Goal: Task Accomplishment & Management: Use online tool/utility

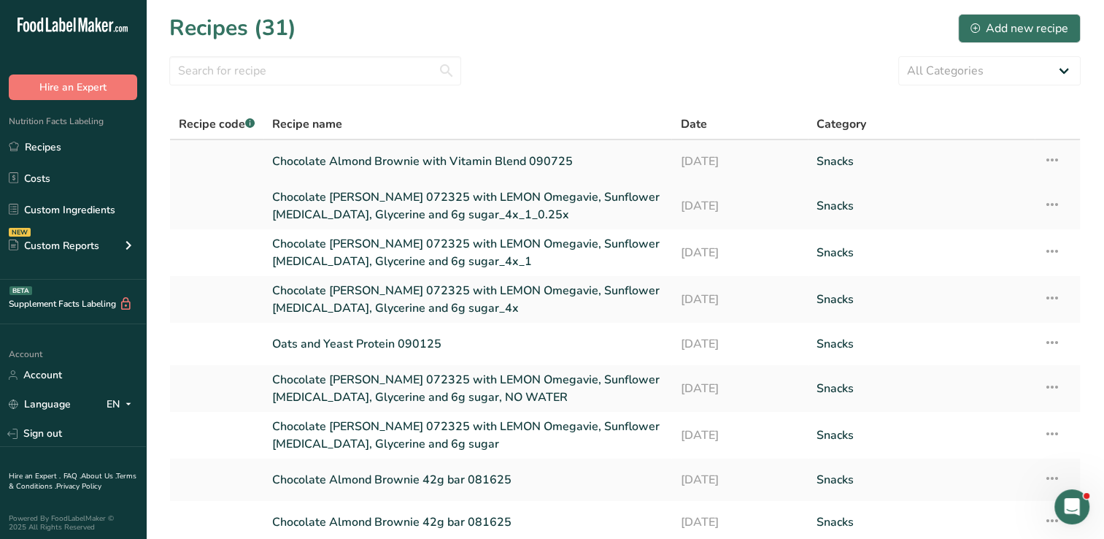
click at [377, 163] on link "Chocolate Almond Brownie with Vitamin Blend 090725" at bounding box center [467, 161] width 390 height 31
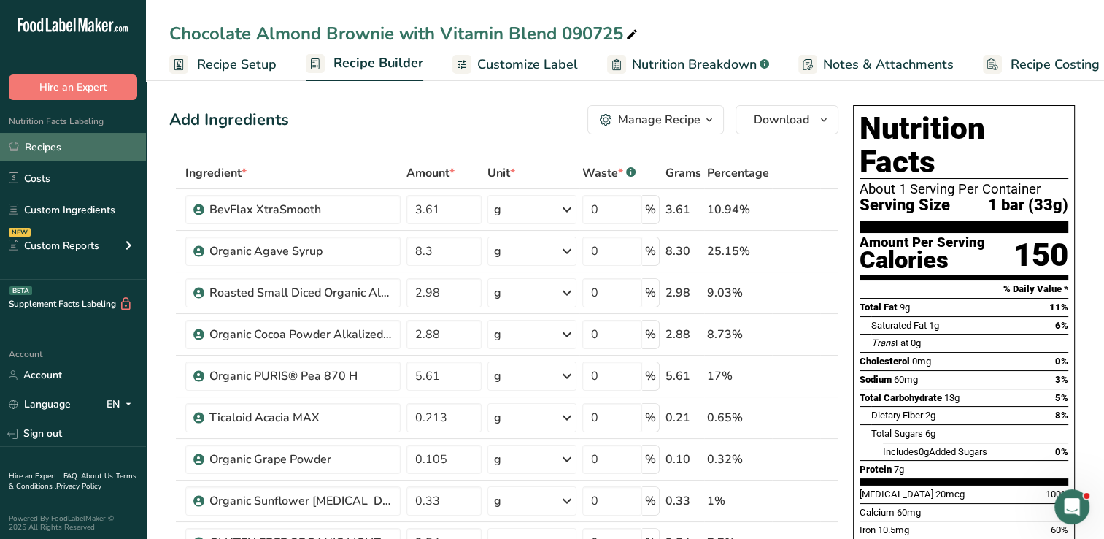
click at [43, 139] on link "Recipes" at bounding box center [73, 147] width 146 height 28
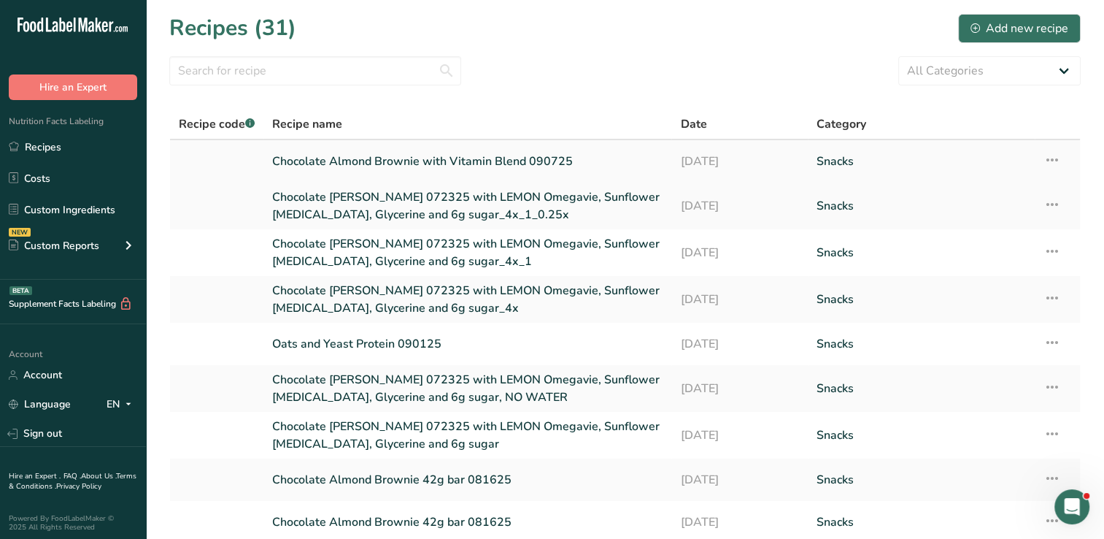
click at [455, 156] on link "Chocolate Almond Brownie with Vitamin Blend 090725" at bounding box center [467, 161] width 390 height 31
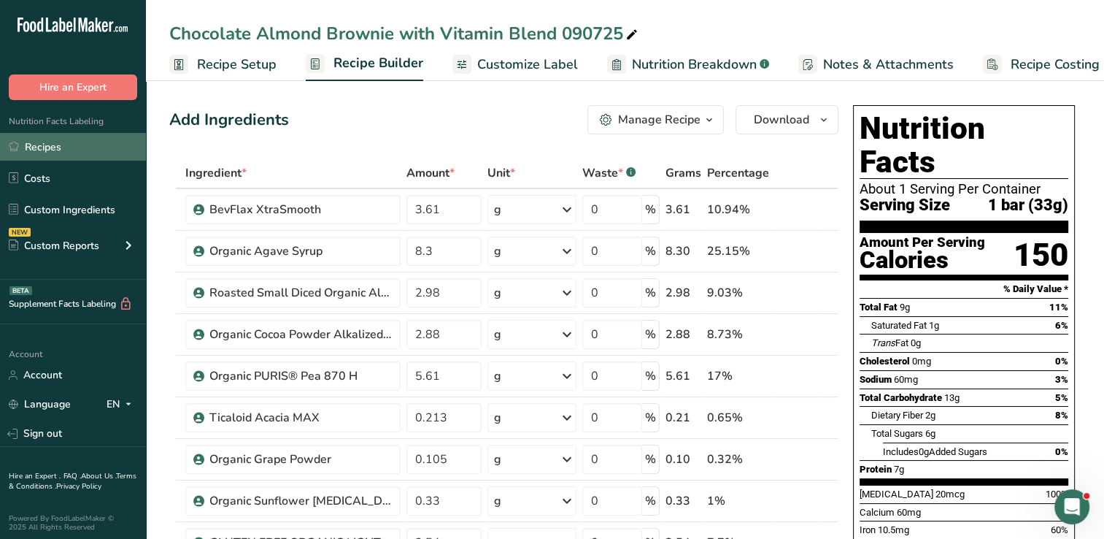
click at [34, 145] on link "Recipes" at bounding box center [73, 147] width 146 height 28
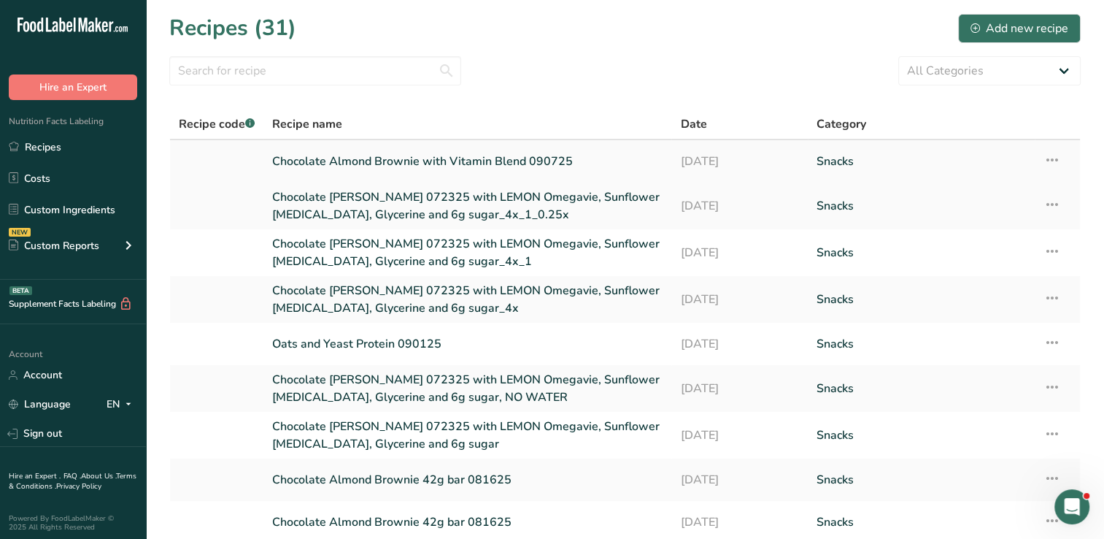
click at [1057, 161] on icon at bounding box center [1053, 160] width 18 height 26
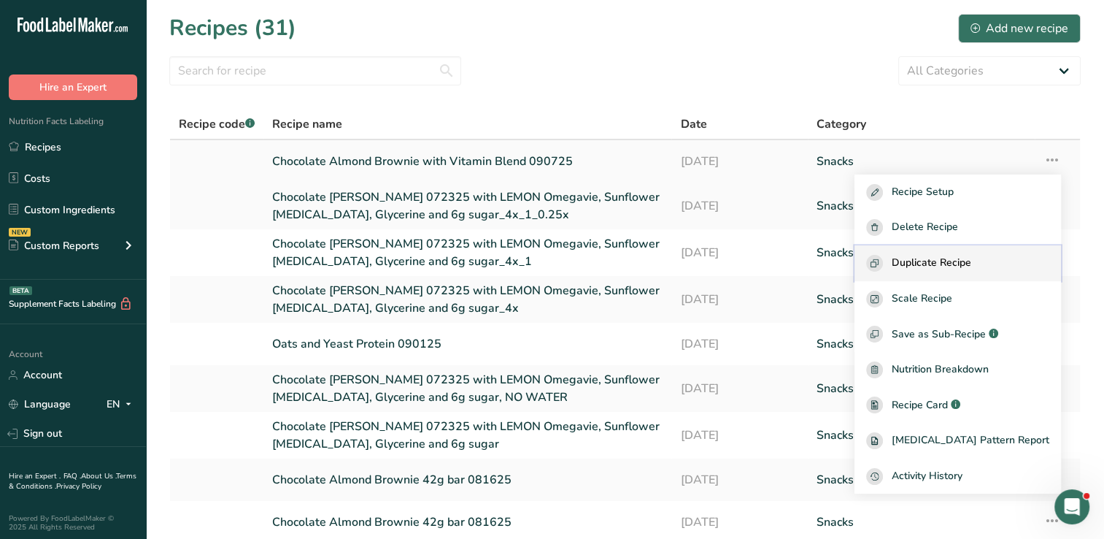
click at [943, 261] on span "Duplicate Recipe" at bounding box center [932, 263] width 80 height 17
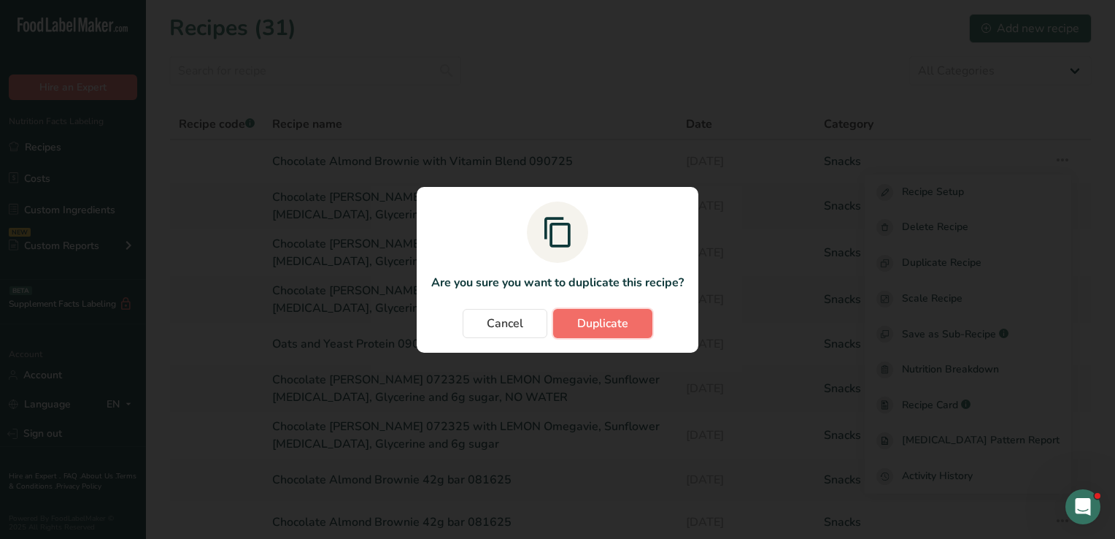
click at [582, 317] on span "Duplicate" at bounding box center [602, 324] width 51 height 18
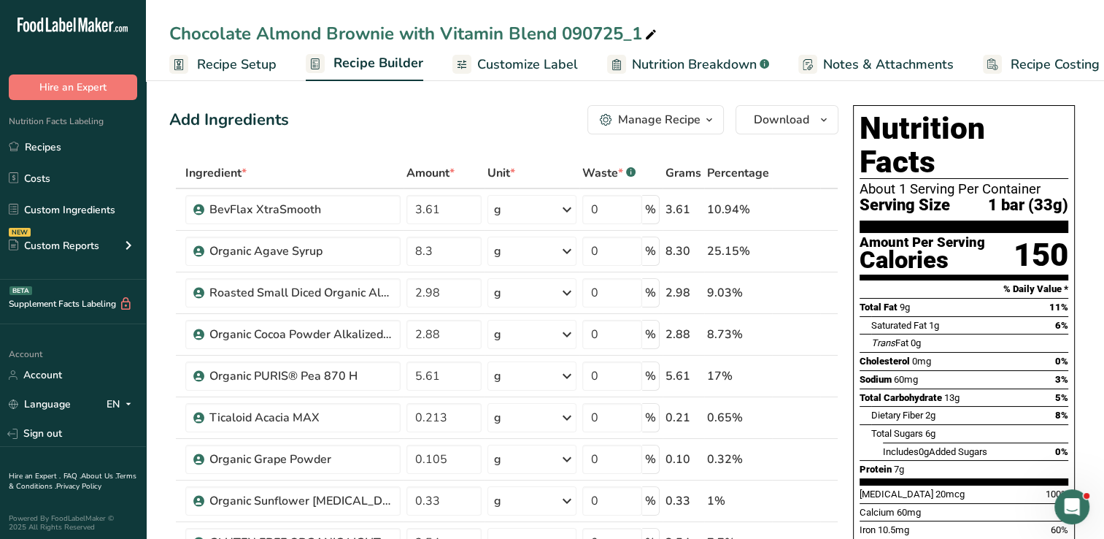
click at [654, 30] on icon at bounding box center [650, 35] width 13 height 20
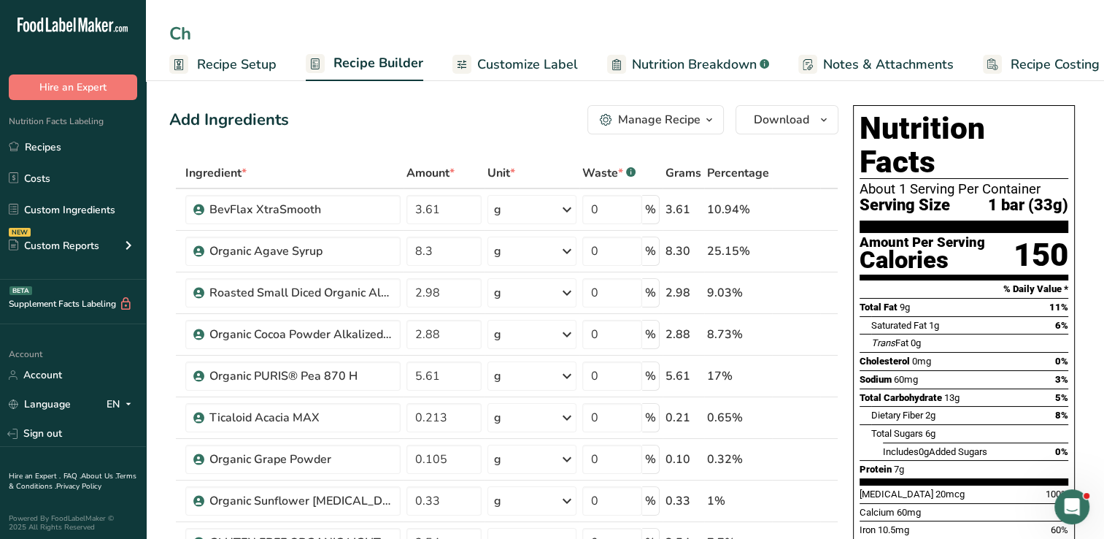
type input "C"
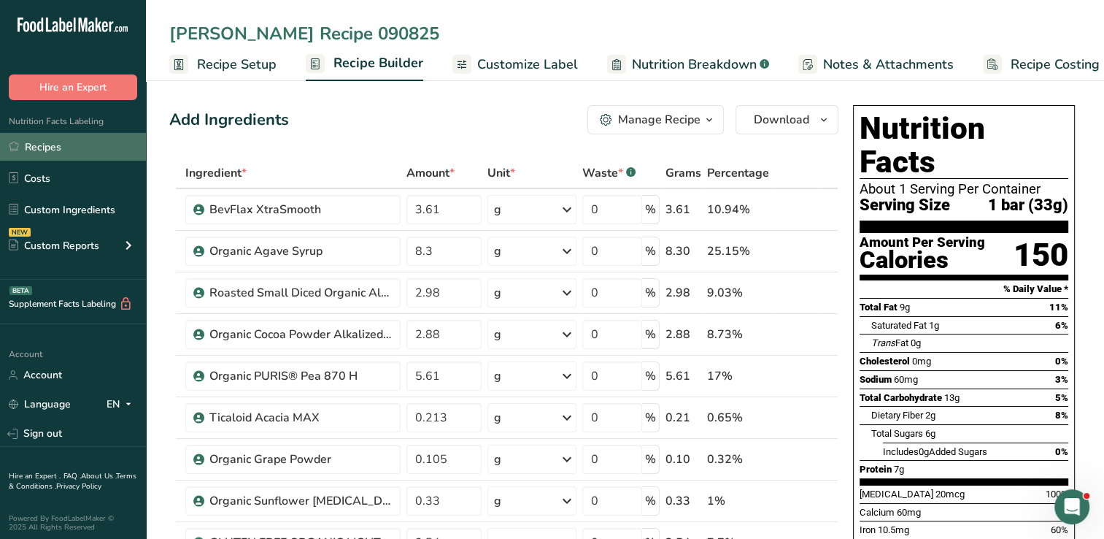
type input "Thomas Recipe 090825"
click at [47, 151] on link "Recipes" at bounding box center [73, 147] width 146 height 28
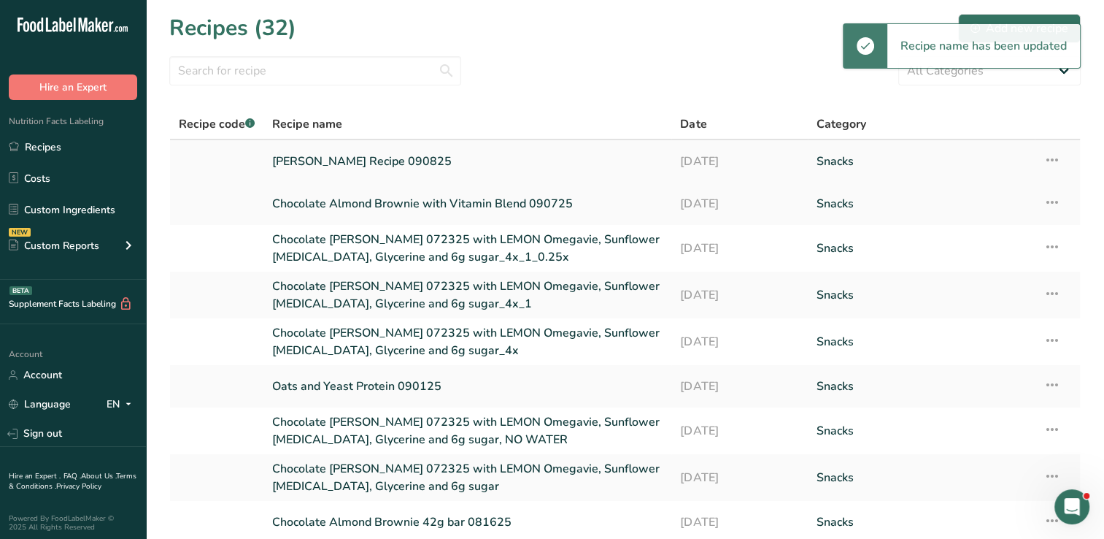
click at [393, 162] on link "Thomas Recipe 090825" at bounding box center [467, 161] width 390 height 31
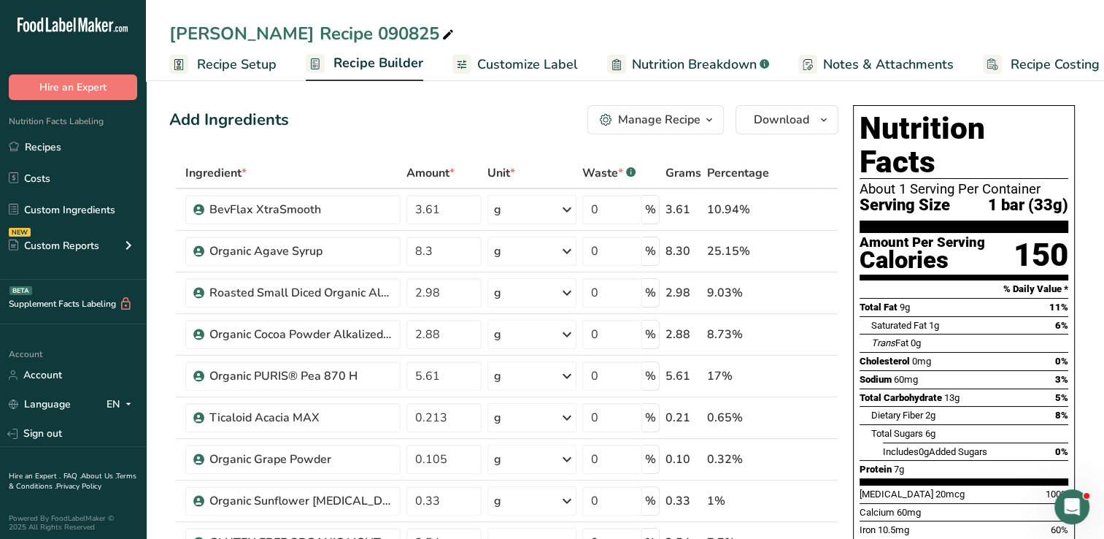
click at [388, 58] on span "Recipe Builder" at bounding box center [379, 63] width 90 height 20
click at [247, 65] on span "Recipe Setup" at bounding box center [219, 65] width 80 height 20
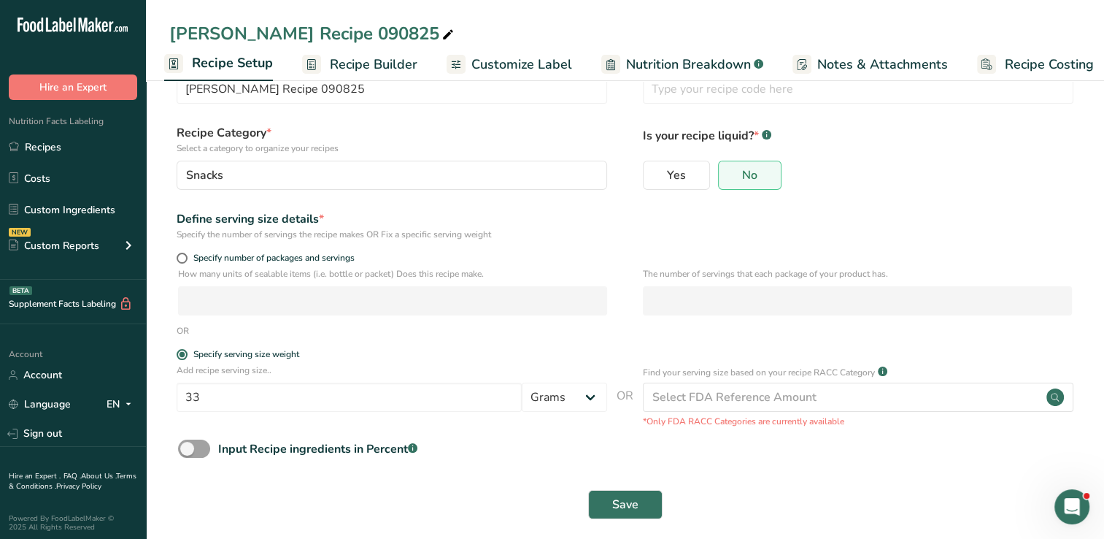
scroll to position [66, 0]
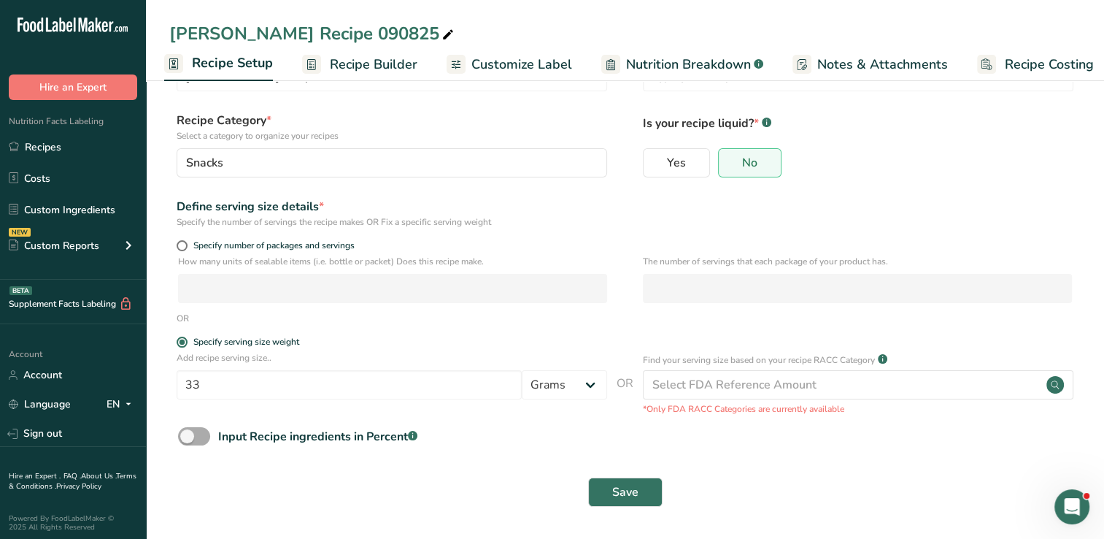
click at [182, 436] on span at bounding box center [194, 436] width 32 height 18
click at [182, 436] on input "Input Recipe ingredients in Percent .a-a{fill:#347362;}.b-a{fill:#fff;}" at bounding box center [182, 435] width 9 height 9
checkbox input "true"
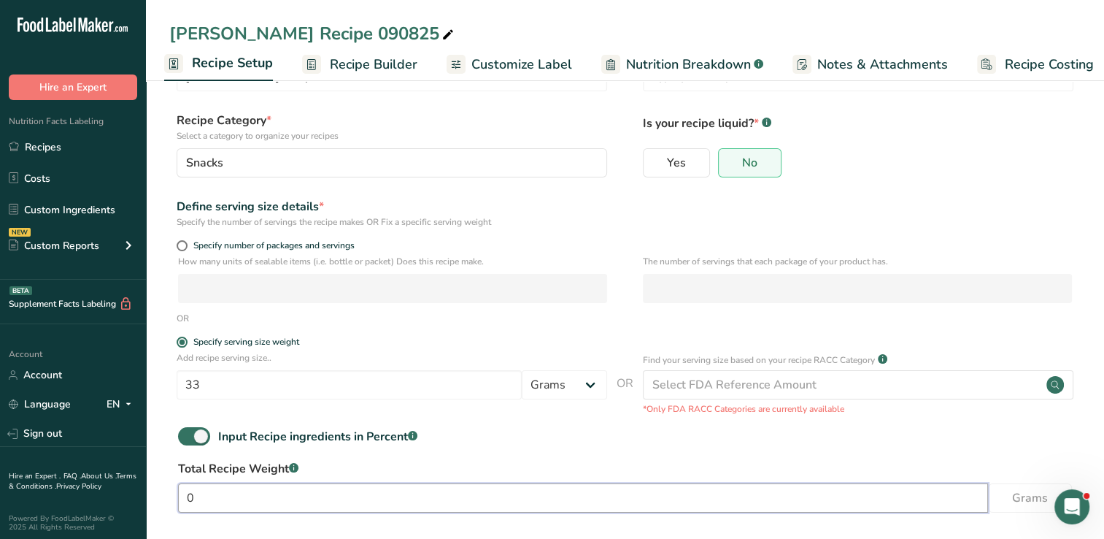
click at [261, 489] on input "0" at bounding box center [583, 497] width 810 height 29
type input "28.5"
click at [227, 384] on input "33" at bounding box center [349, 384] width 345 height 29
type input "3"
type input "28.5"
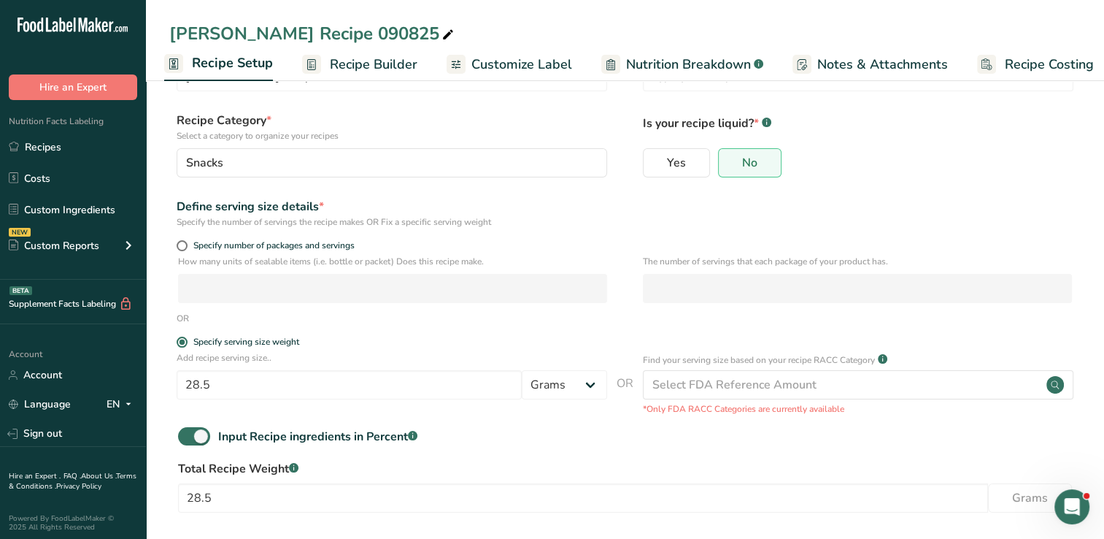
click at [763, 324] on div "OR" at bounding box center [625, 318] width 912 height 13
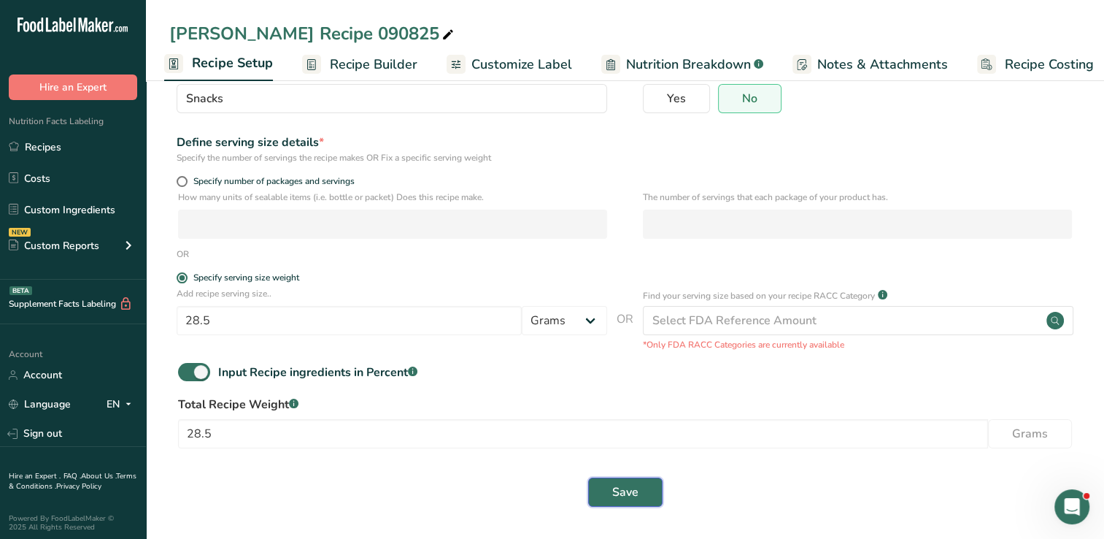
click at [636, 501] on button "Save" at bounding box center [625, 491] width 74 height 29
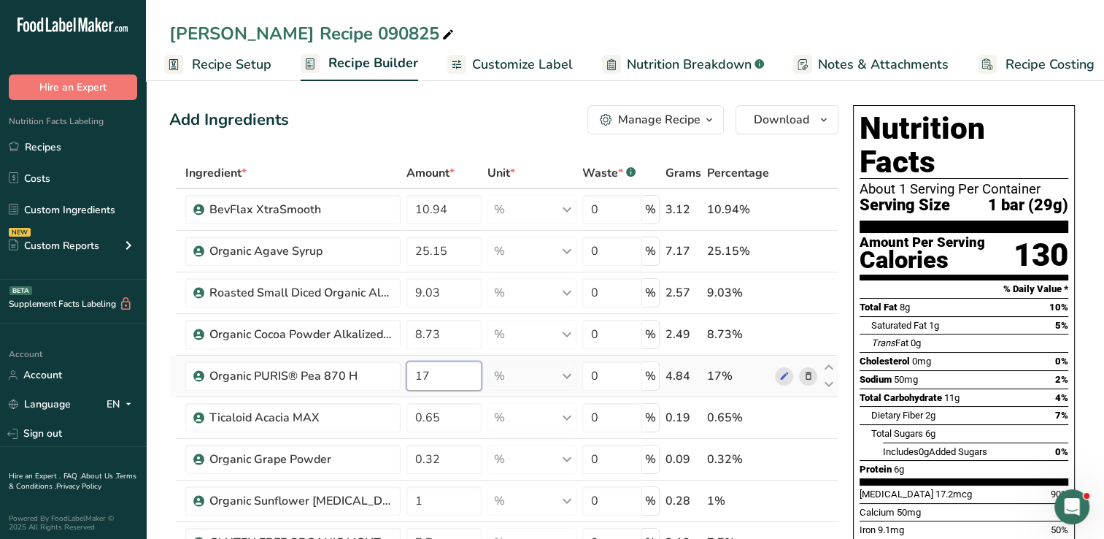
click at [432, 378] on input "17" at bounding box center [444, 375] width 75 height 29
type input "16"
click at [546, 124] on div "Add Ingredients Manage Recipe Delete Recipe Duplicate Recipe Scale Recipe Save …" at bounding box center [503, 119] width 669 height 29
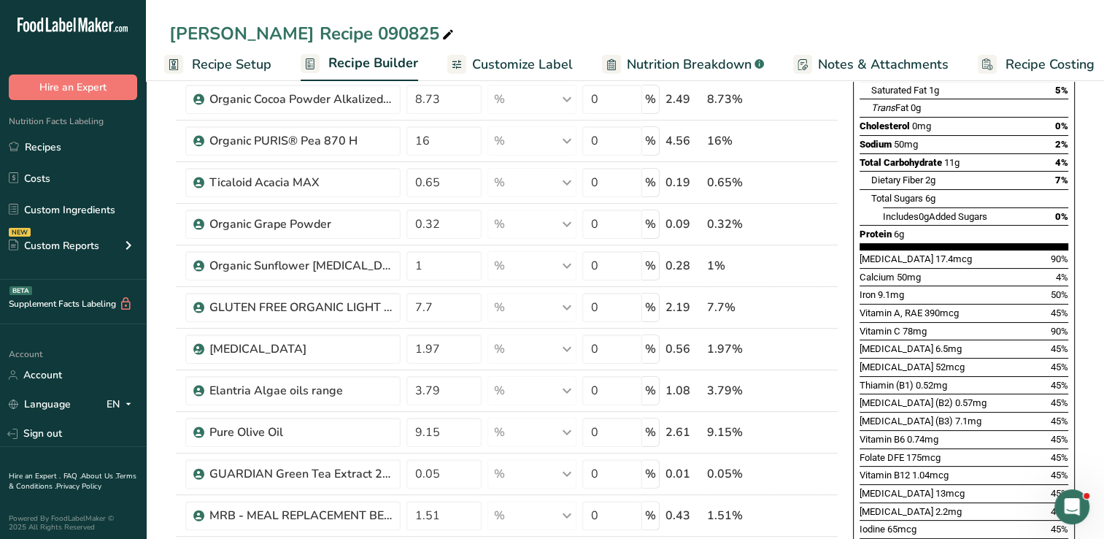
scroll to position [255, 0]
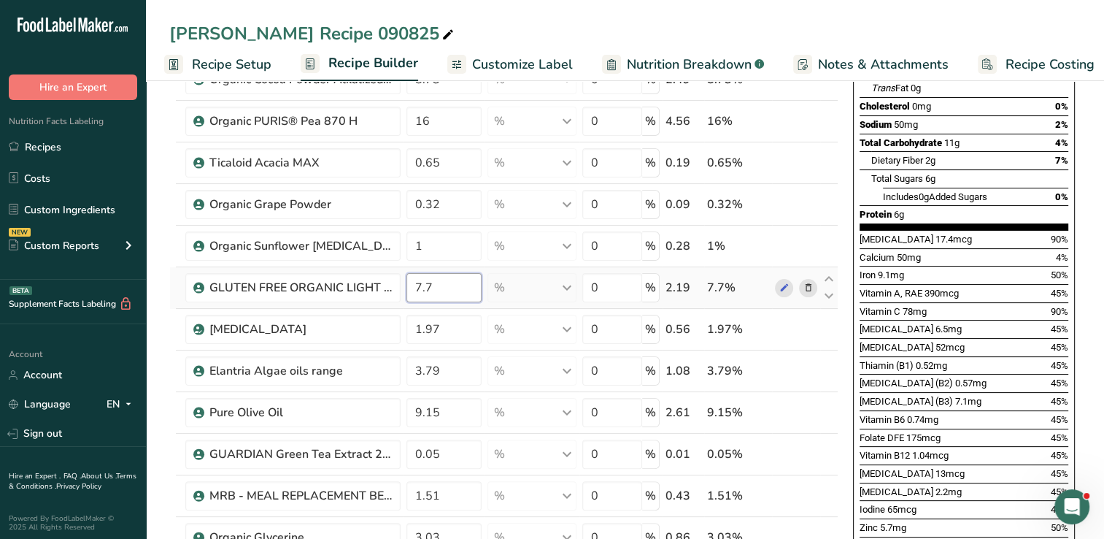
click at [448, 287] on input "7.7" at bounding box center [444, 287] width 75 height 29
type input "7"
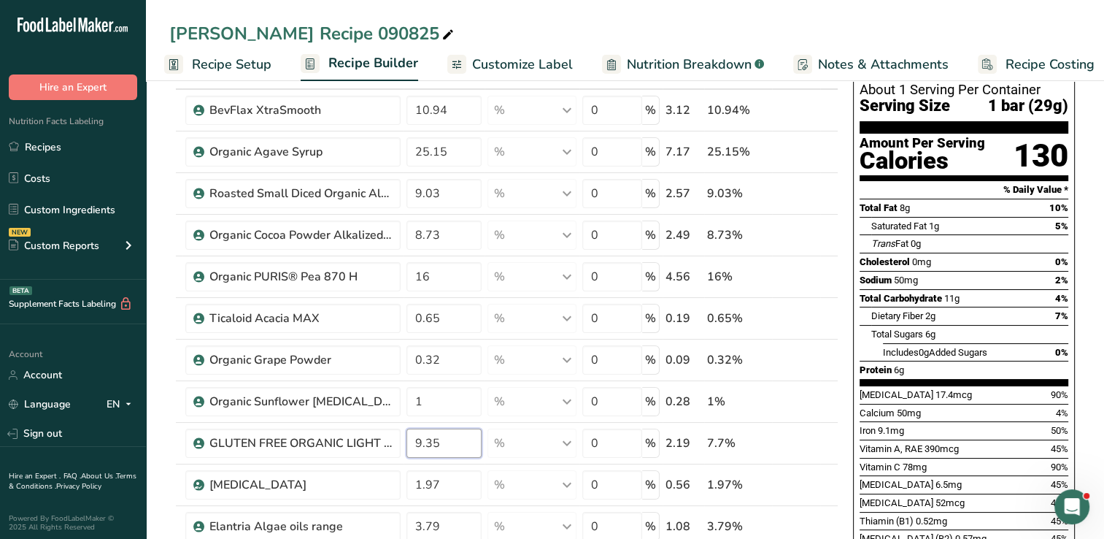
scroll to position [27, 0]
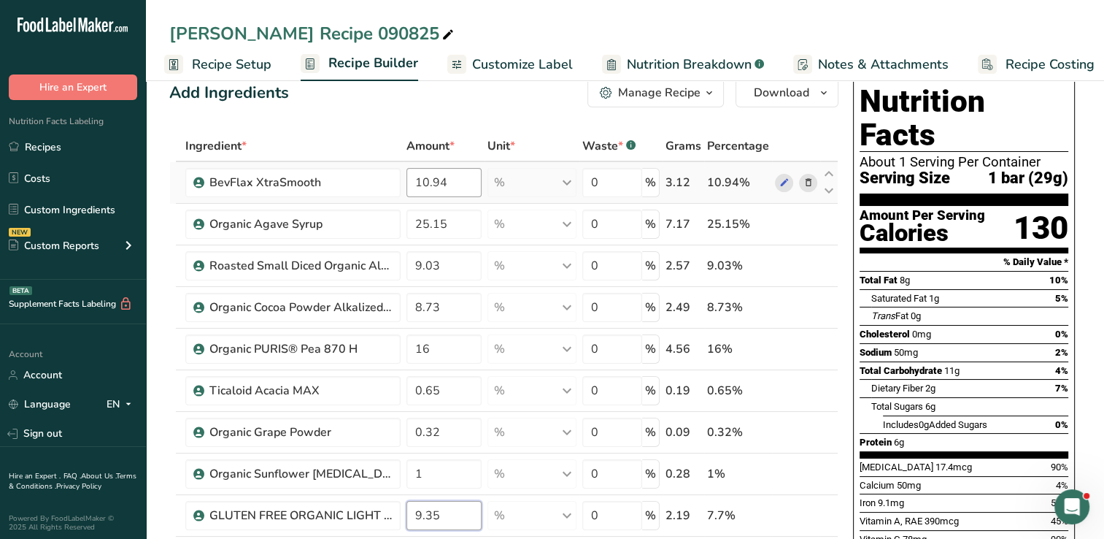
type input "9.35"
click at [447, 182] on div "Ingredient * Amount * Unit * Waste * .a-a{fill:#347362;}.b-a{fill:#fff;} Grams …" at bounding box center [503, 532] width 669 height 803
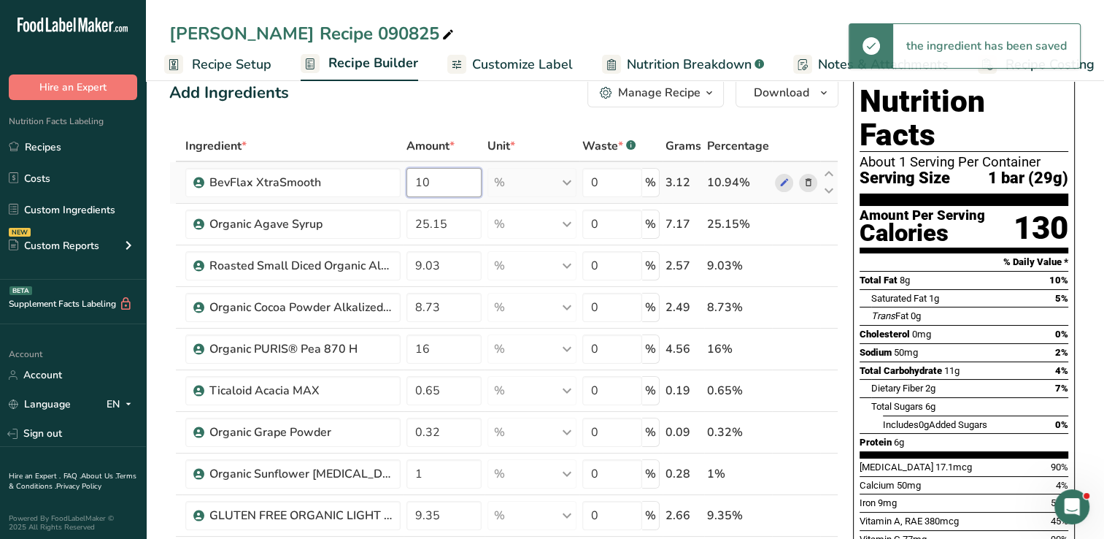
type input "1"
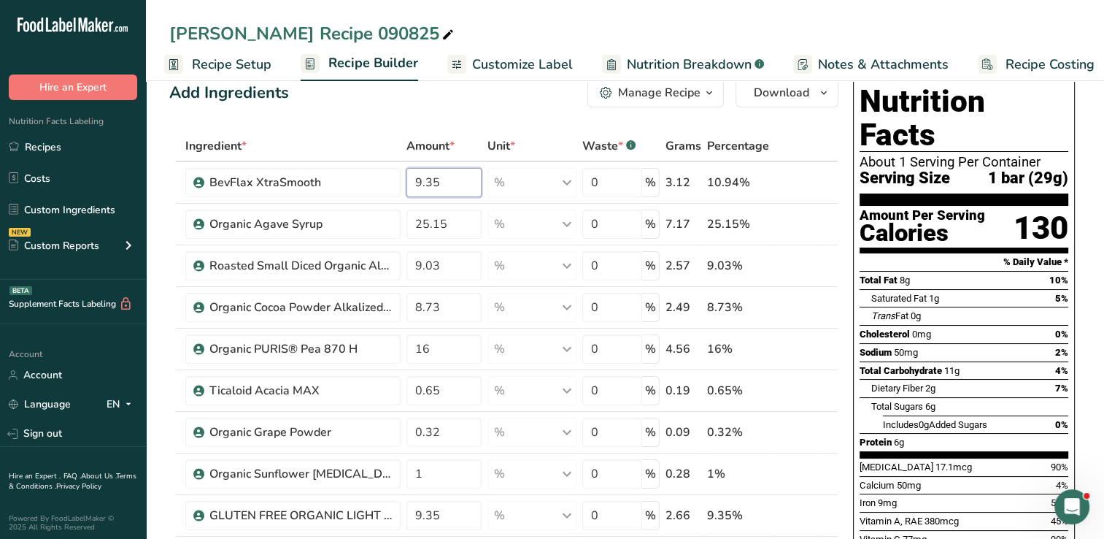
type input "9.35"
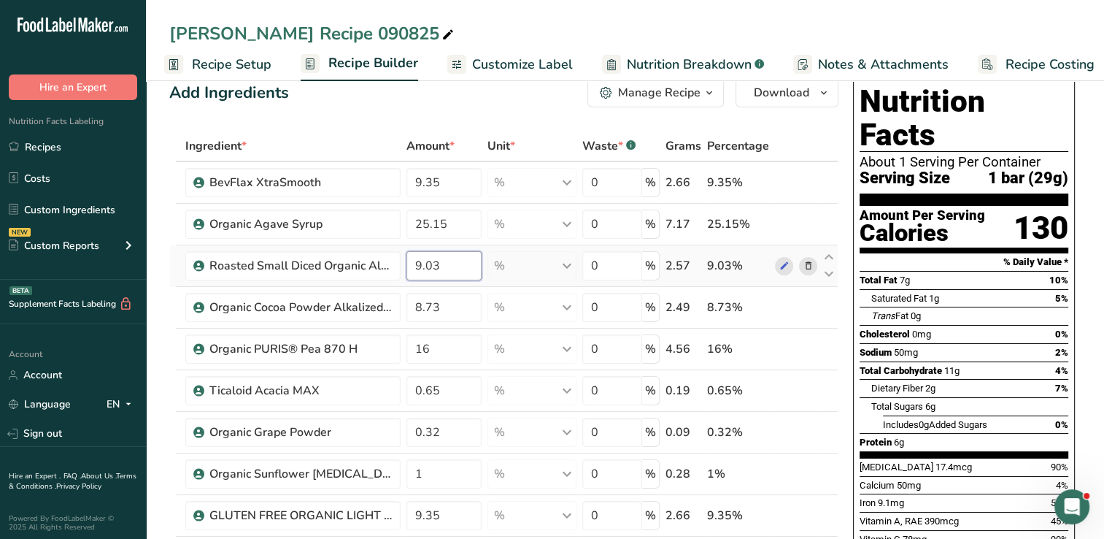
click at [464, 264] on input "9.03" at bounding box center [444, 265] width 75 height 29
type input "9"
type input "8.5"
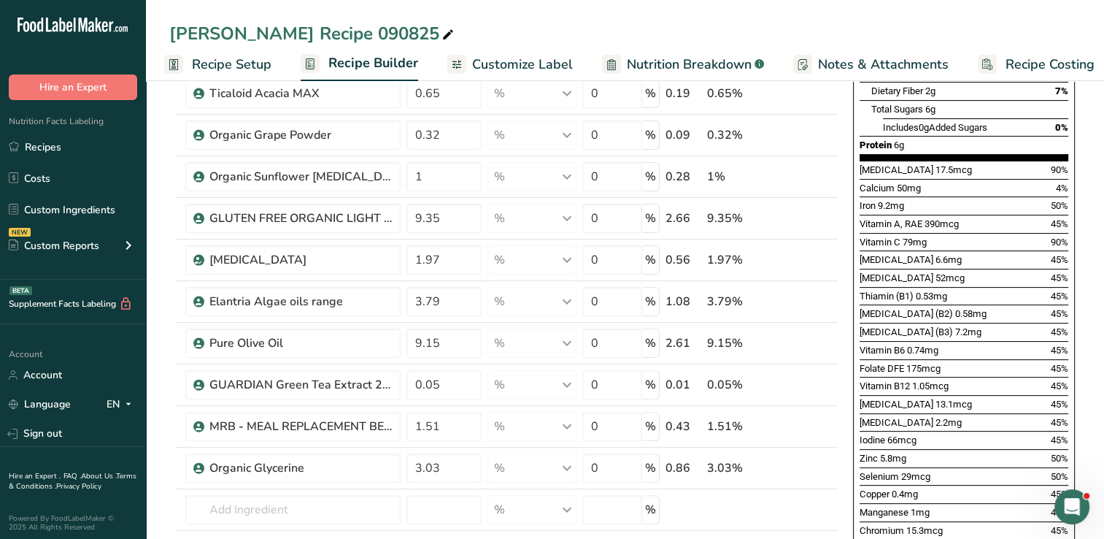
scroll to position [350, 0]
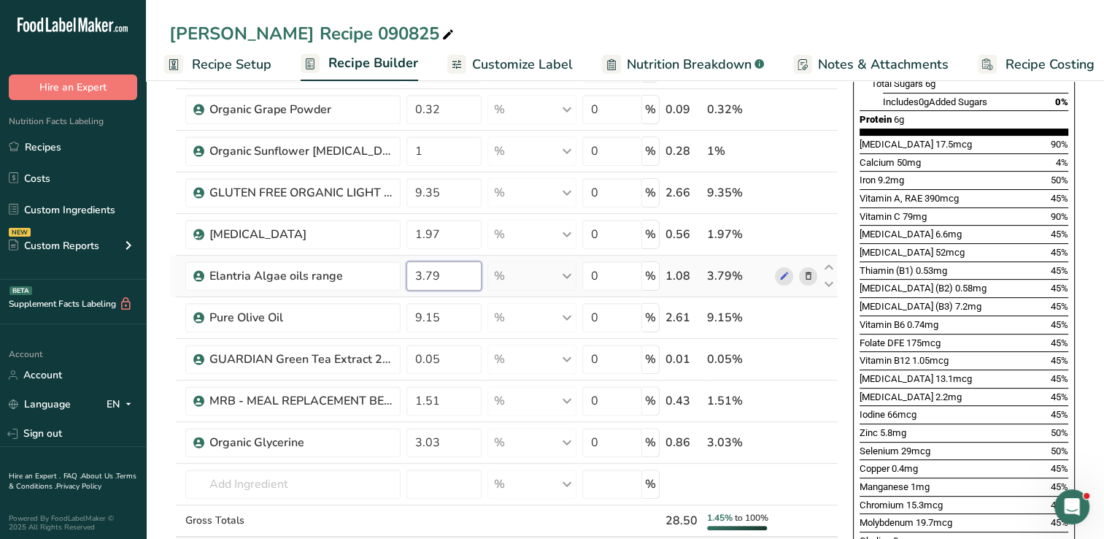
click at [457, 271] on div "Ingredient * Amount * Unit * Waste * .a-a{fill:#347362;}.b-a{fill:#fff;} Grams …" at bounding box center [503, 203] width 669 height 790
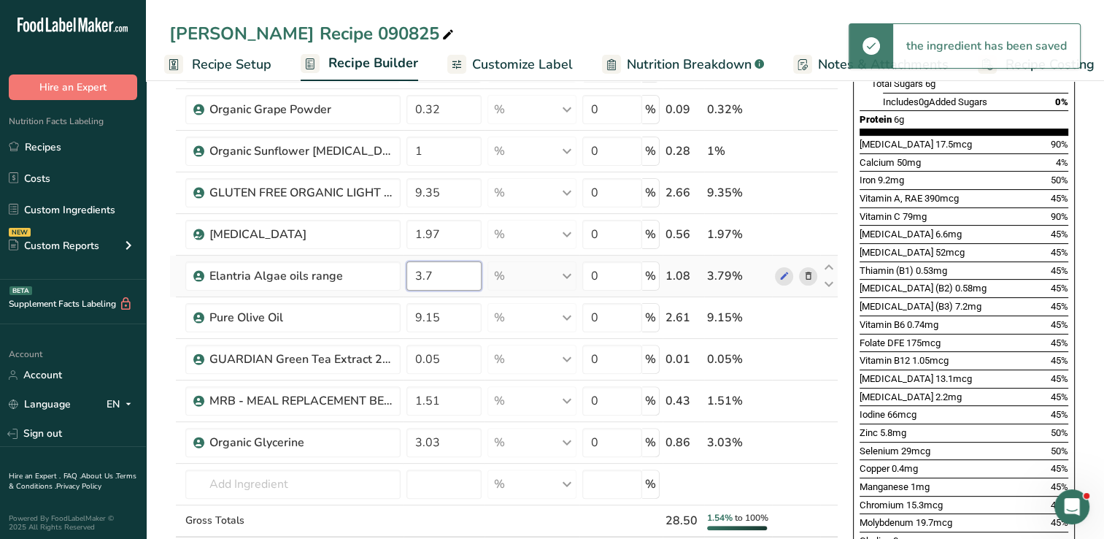
type input "3"
type input "5"
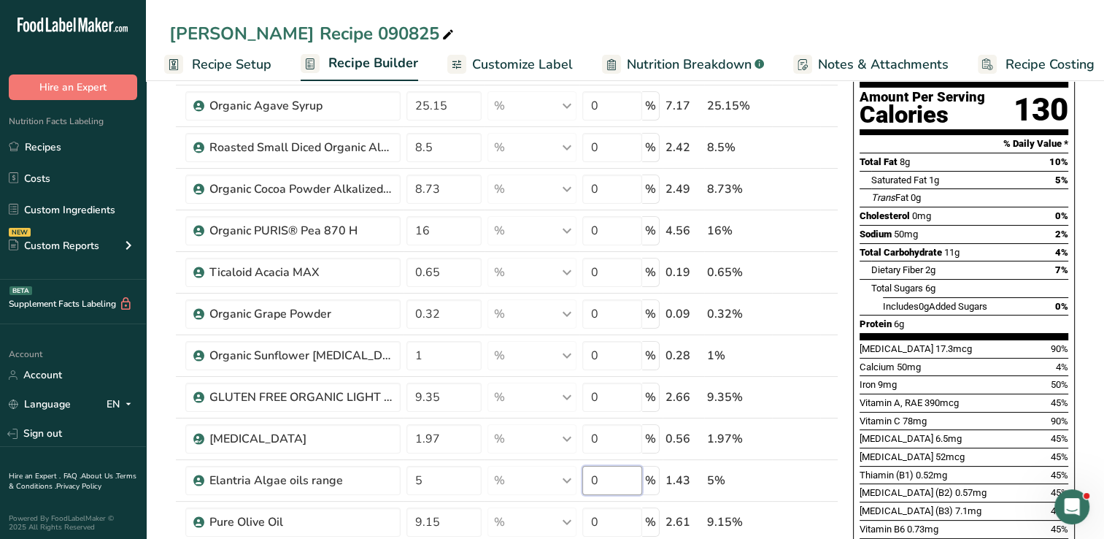
scroll to position [147, 0]
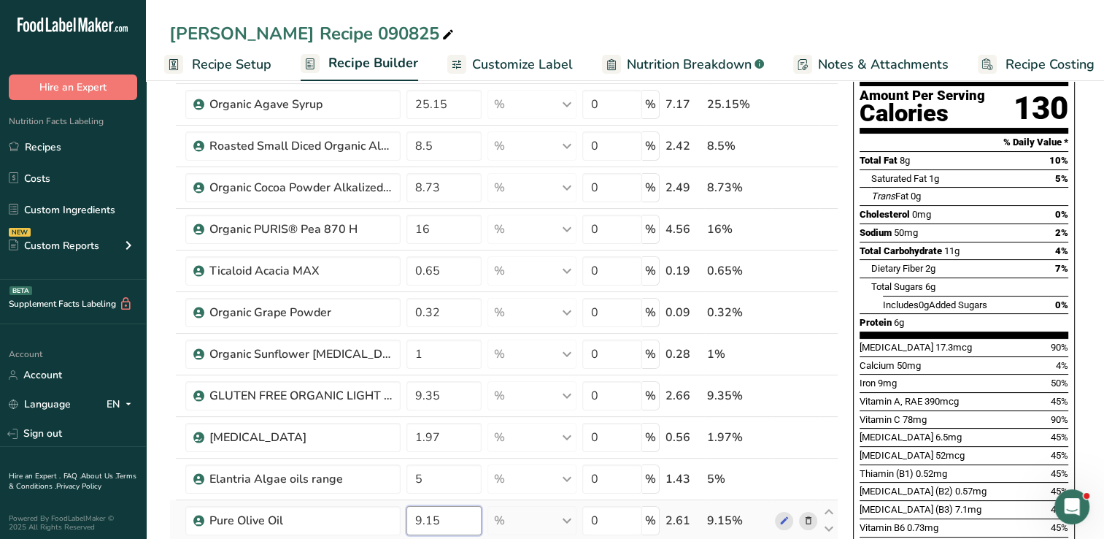
click at [447, 515] on div "Ingredient * Amount * Unit * Waste * .a-a{fill:#347362;}.b-a{fill:#fff;} Grams …" at bounding box center [503, 406] width 669 height 790
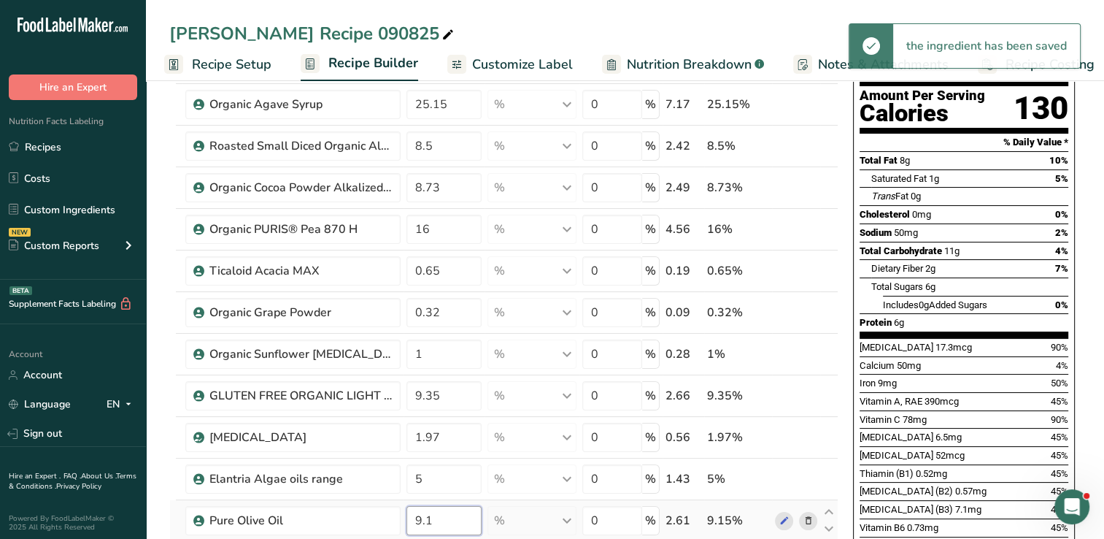
type input "9"
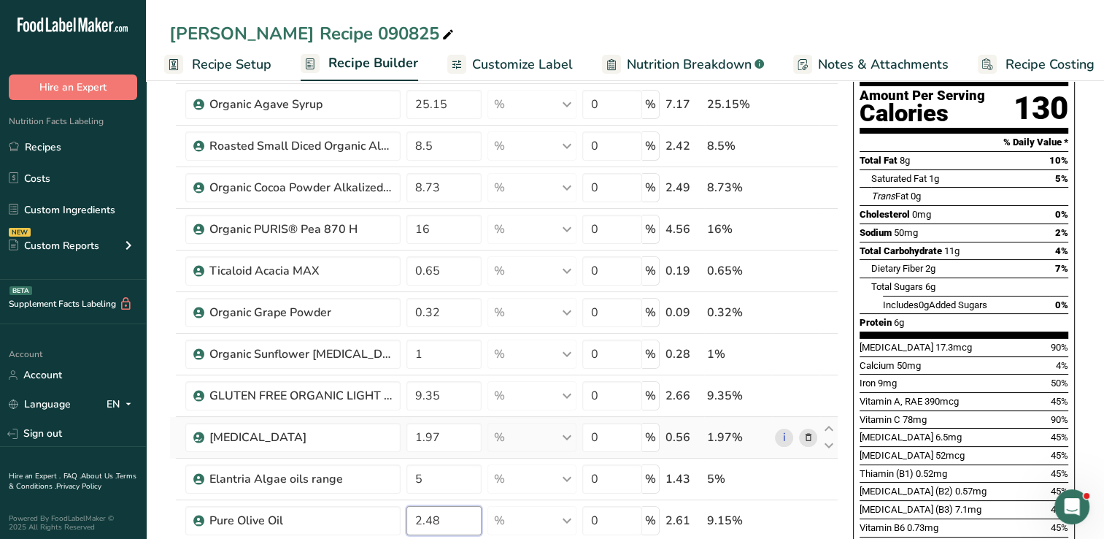
type input "2.48"
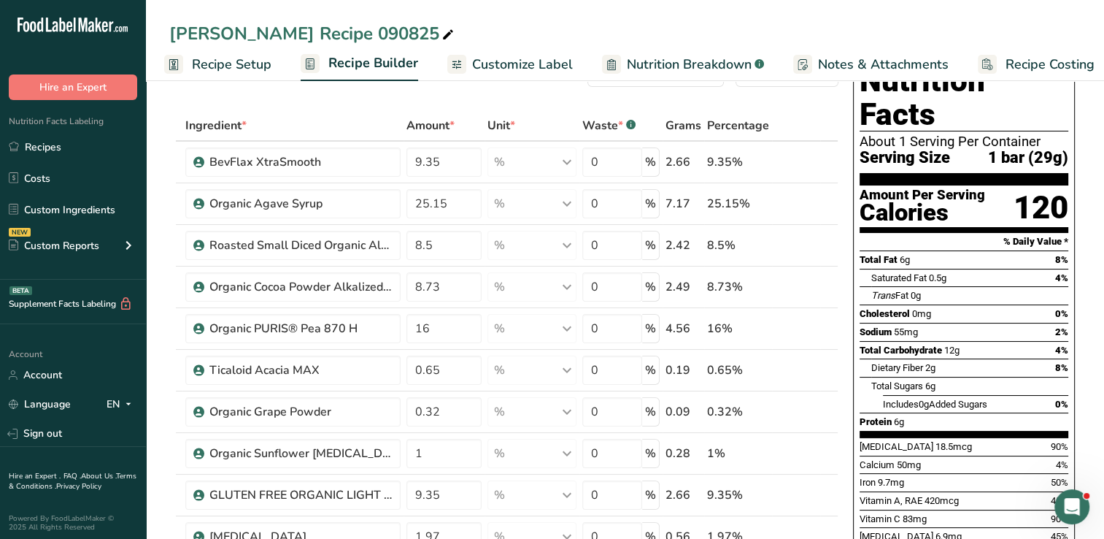
scroll to position [0, 0]
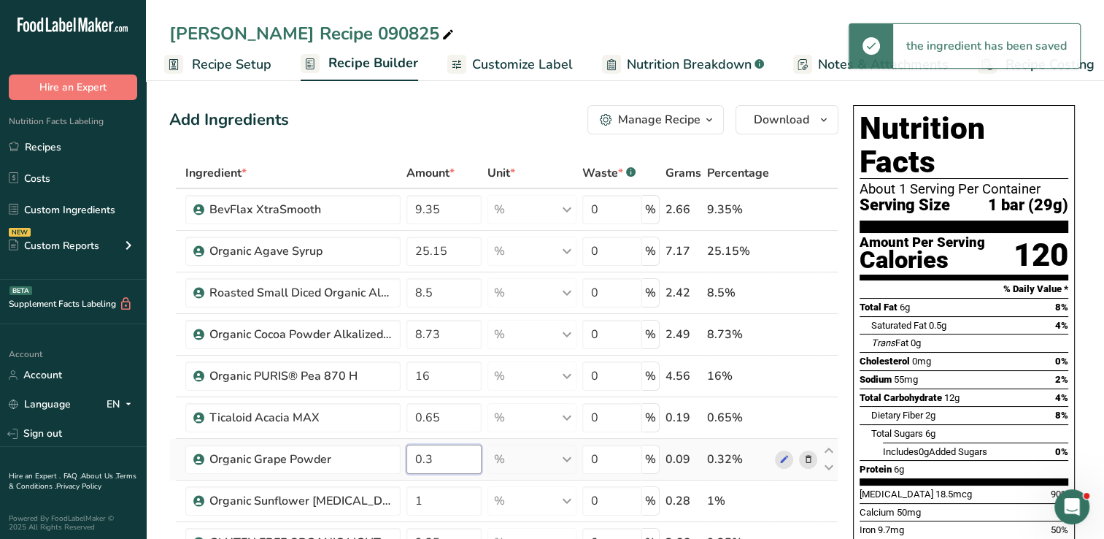
type input "0"
type input "1.6"
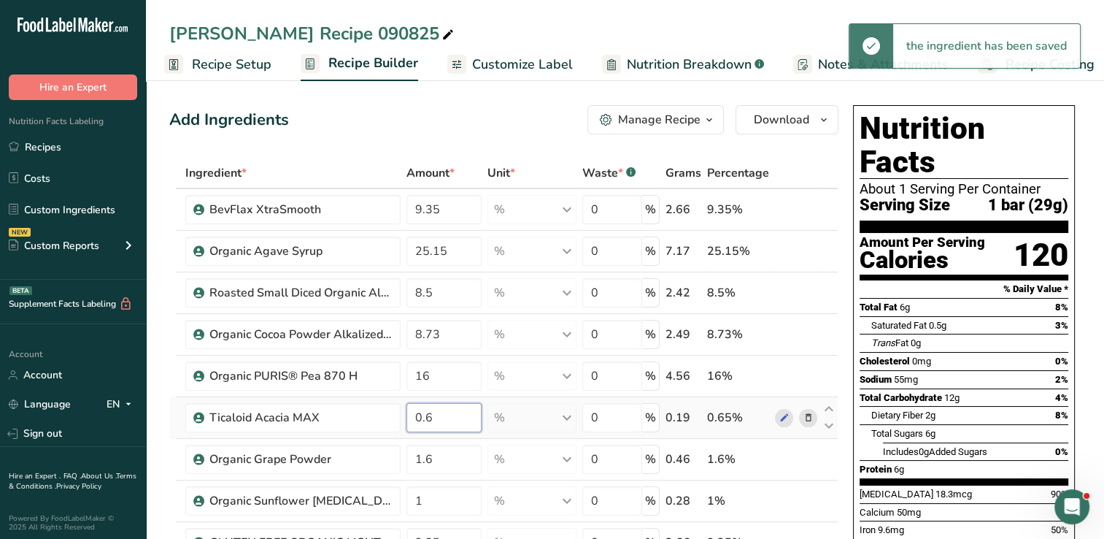
type input "0"
type input "1"
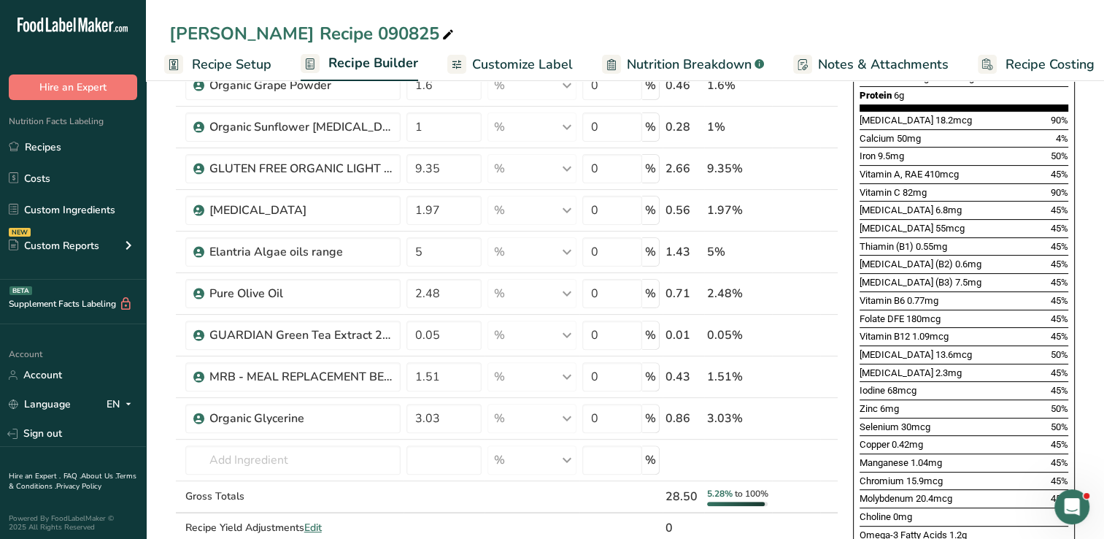
scroll to position [377, 0]
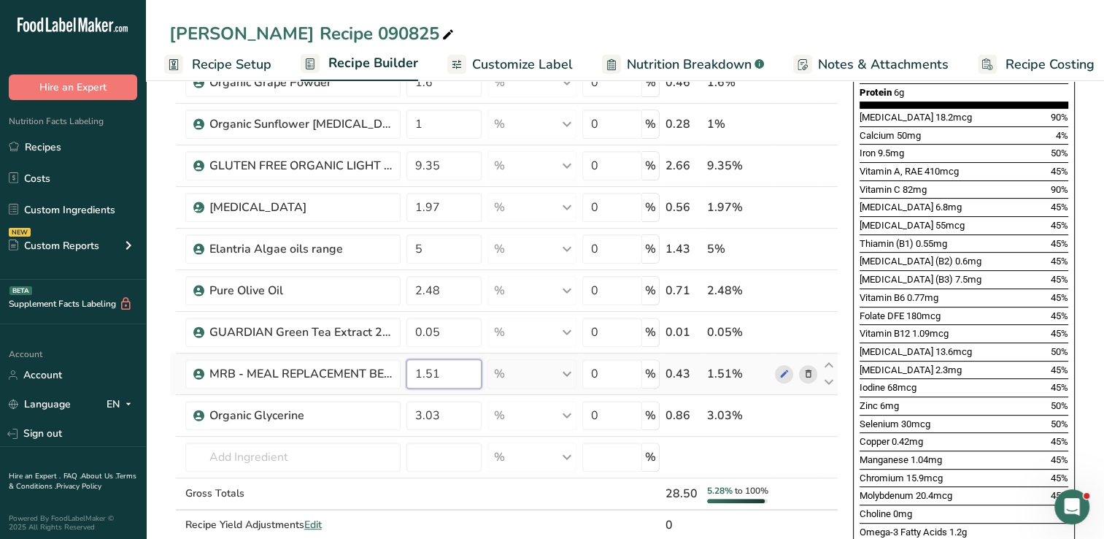
click at [456, 368] on div "Ingredient * Amount * Unit * Waste * .a-a{fill:#347362;}.b-a{fill:#fff;} Grams …" at bounding box center [503, 176] width 669 height 790
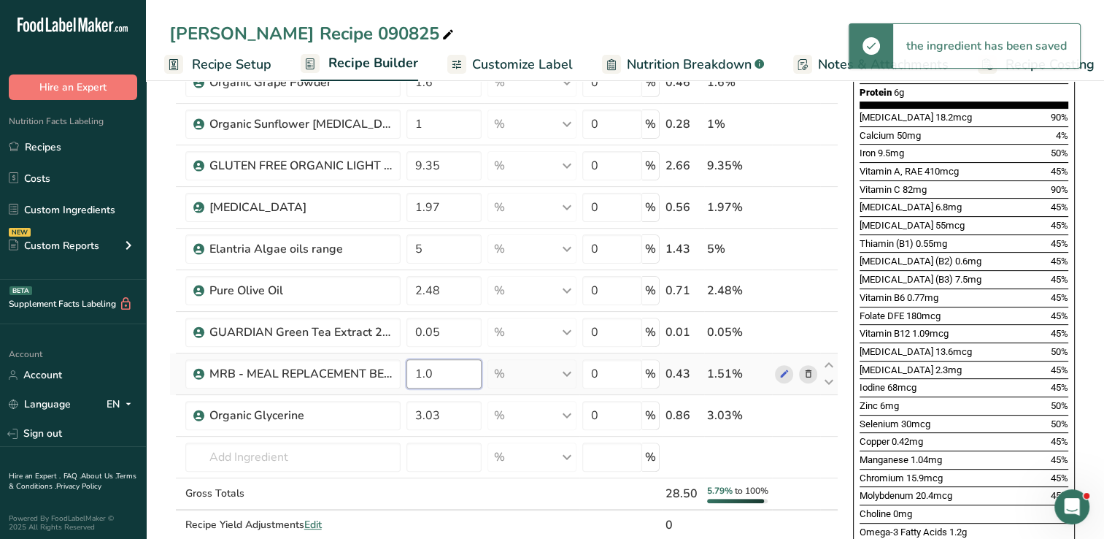
type input "1.0"
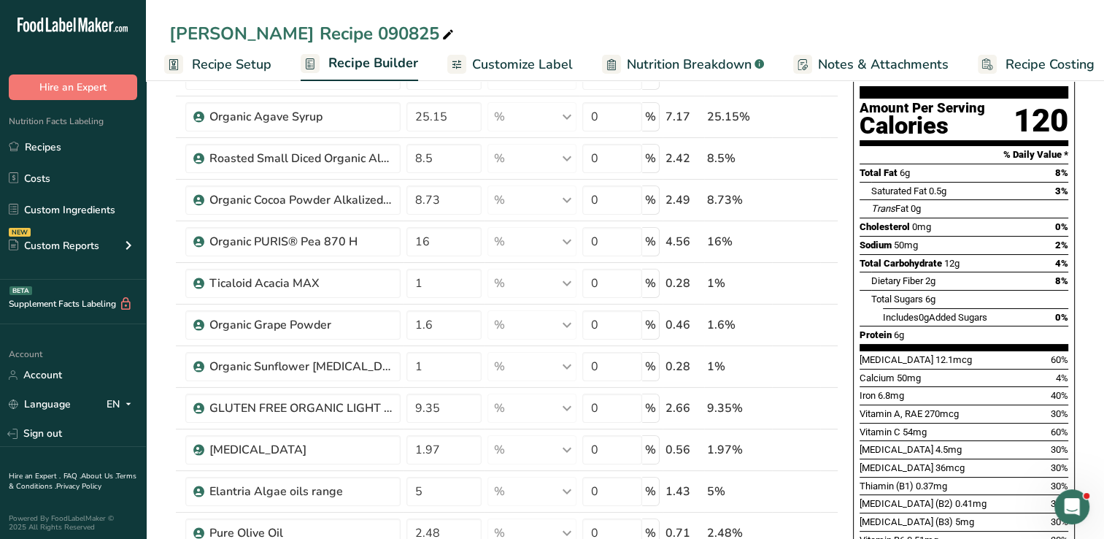
scroll to position [132, 0]
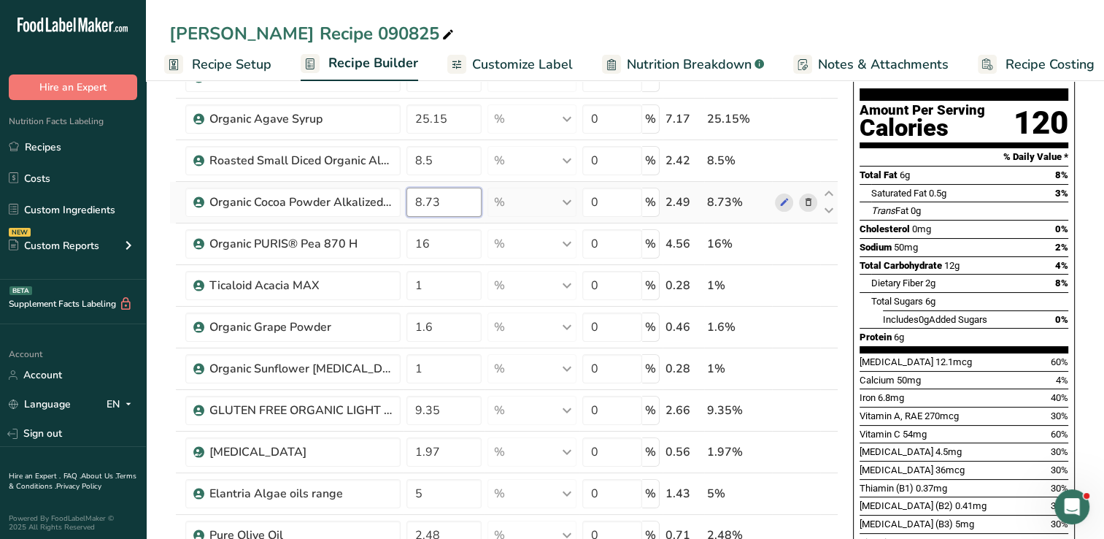
click at [443, 200] on div "Ingredient * Amount * Unit * Waste * .a-a{fill:#347362;}.b-a{fill:#fff;} Grams …" at bounding box center [503, 421] width 669 height 790
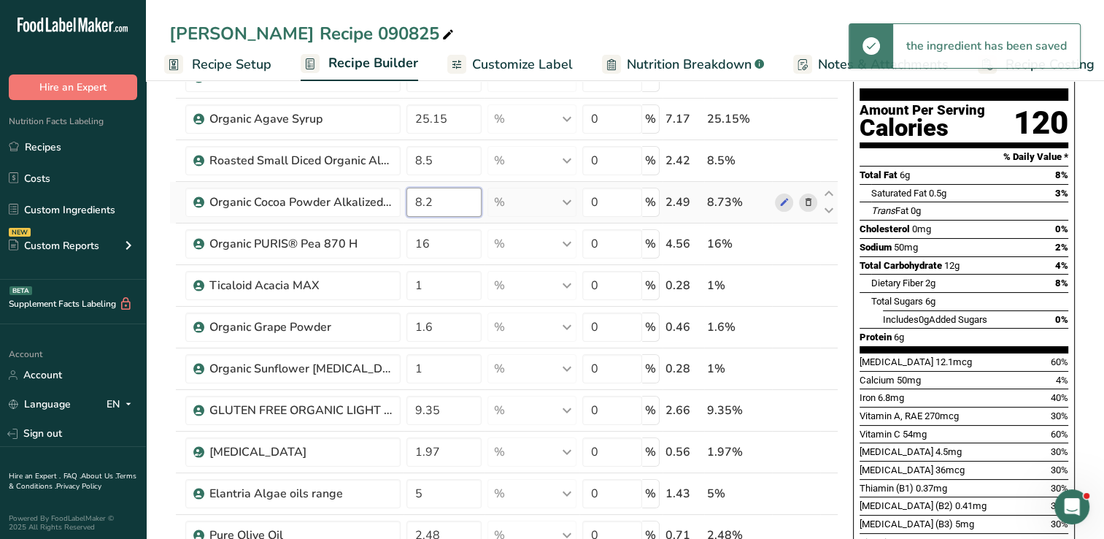
type input "8.2"
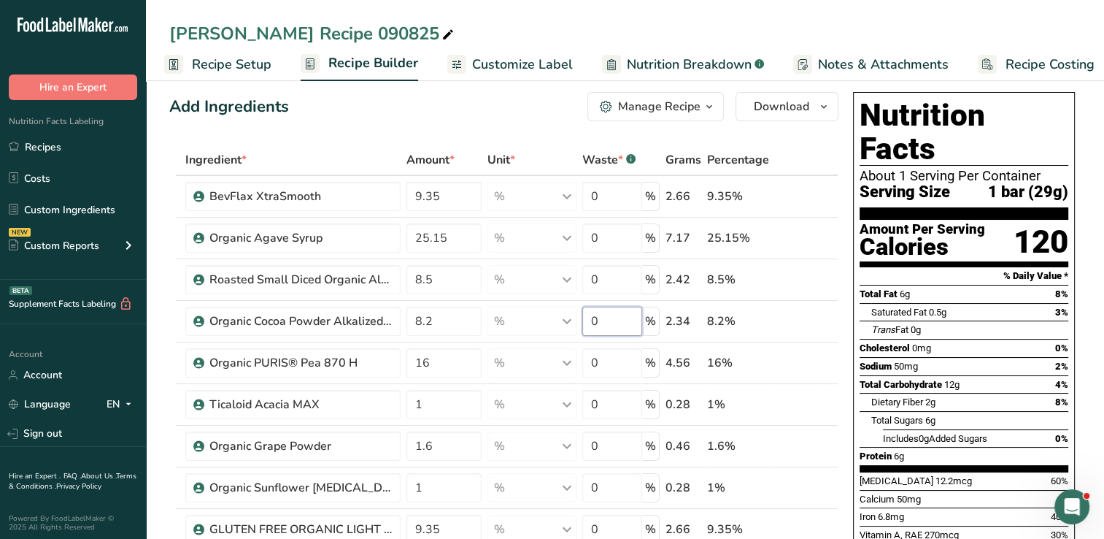
scroll to position [0, 0]
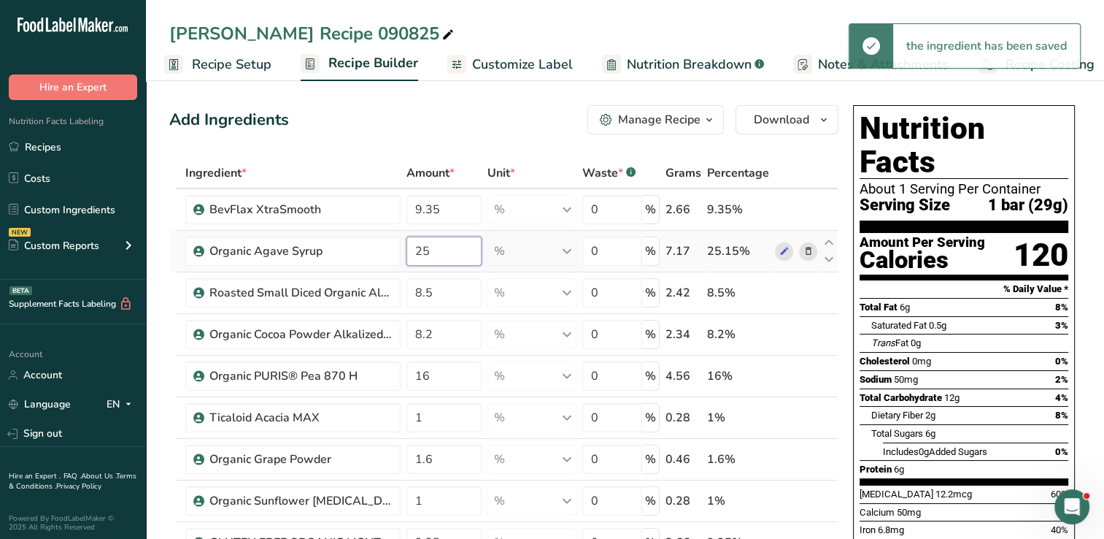
type input "2"
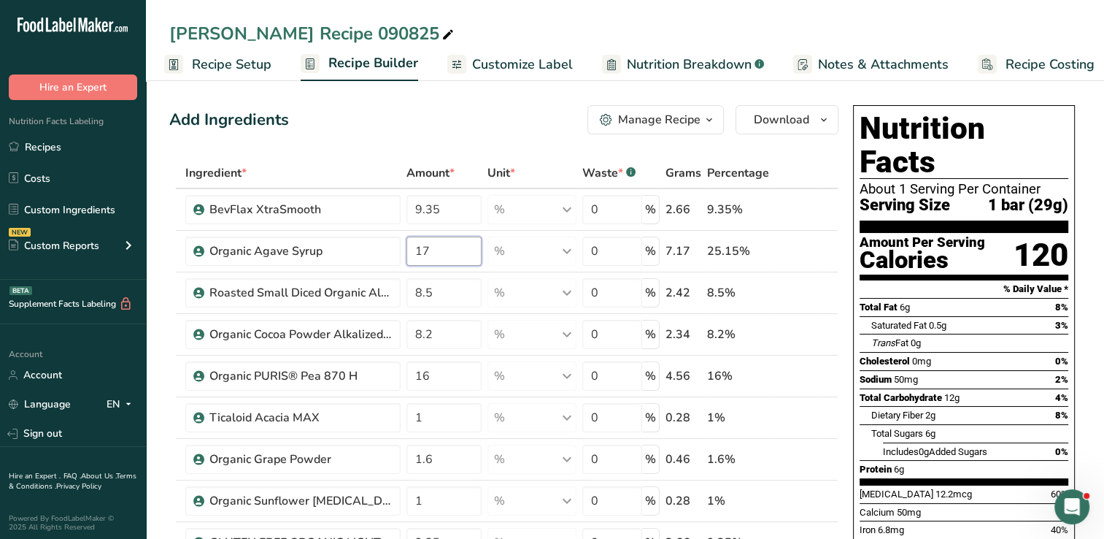
type input "17"
click at [520, 115] on div "Add Ingredients Manage Recipe Delete Recipe Duplicate Recipe Scale Recipe Save …" at bounding box center [503, 119] width 669 height 29
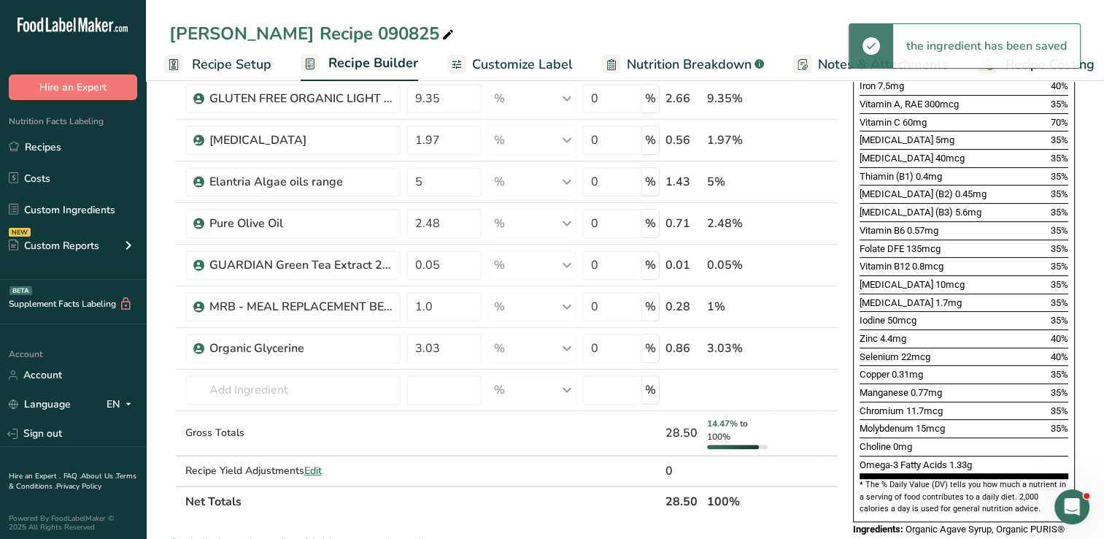
scroll to position [457, 0]
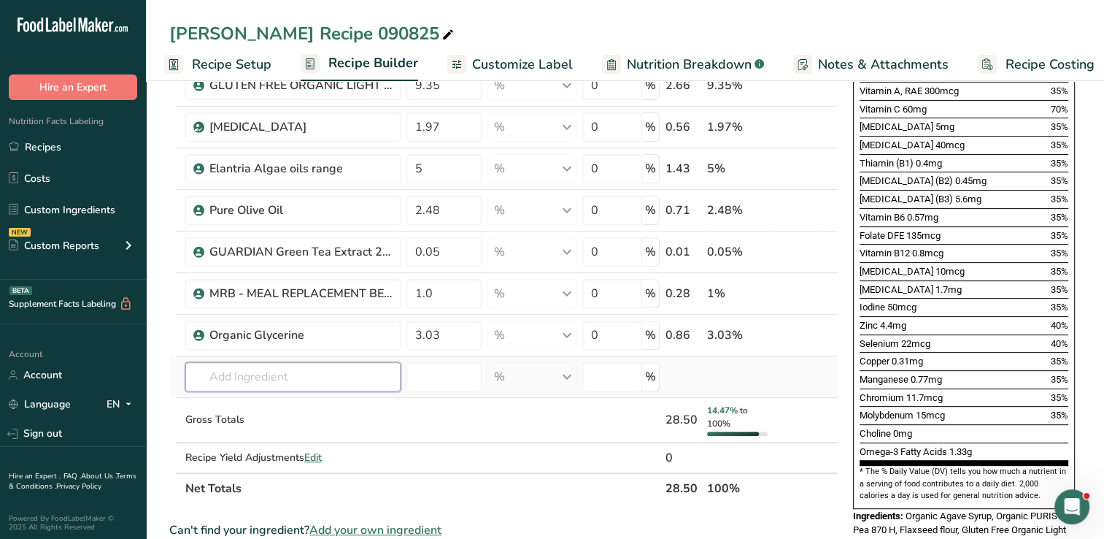
click at [309, 366] on input "text" at bounding box center [292, 376] width 215 height 29
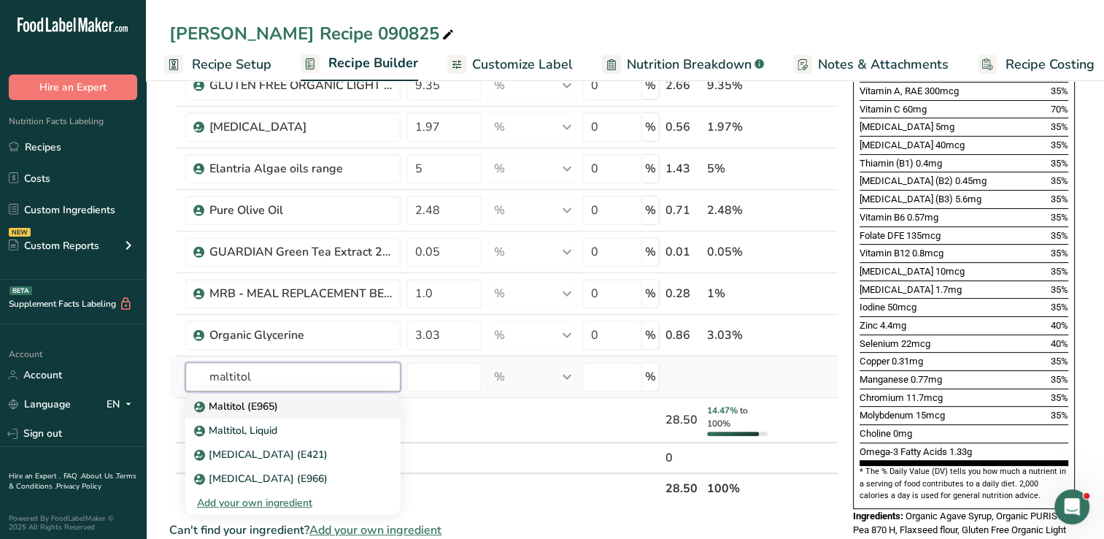
type input "maltitol"
click at [261, 407] on p "Maltitol (E965)" at bounding box center [237, 405] width 81 height 15
type input "Maltitol (E965)"
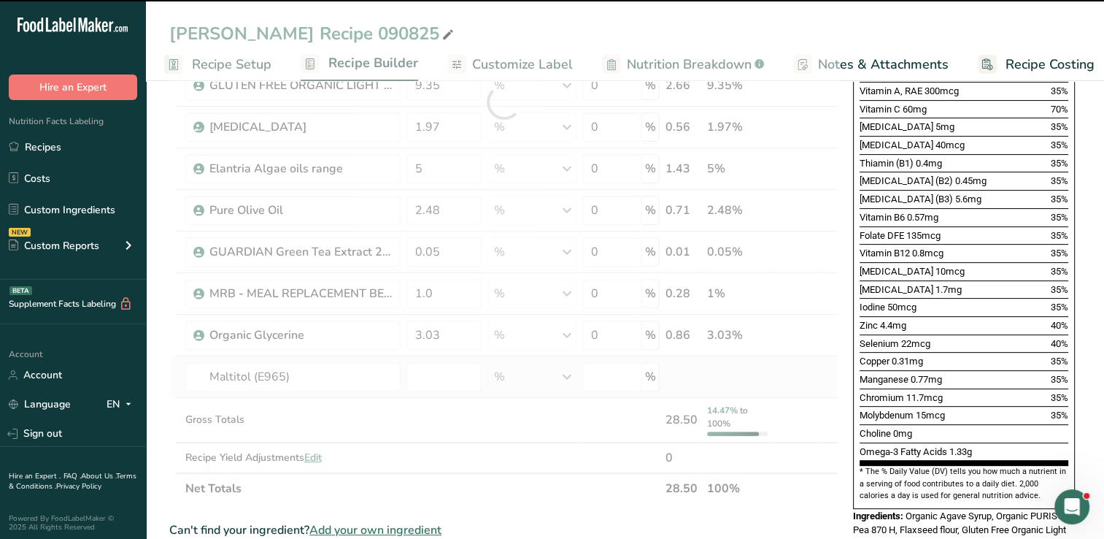
type input "0"
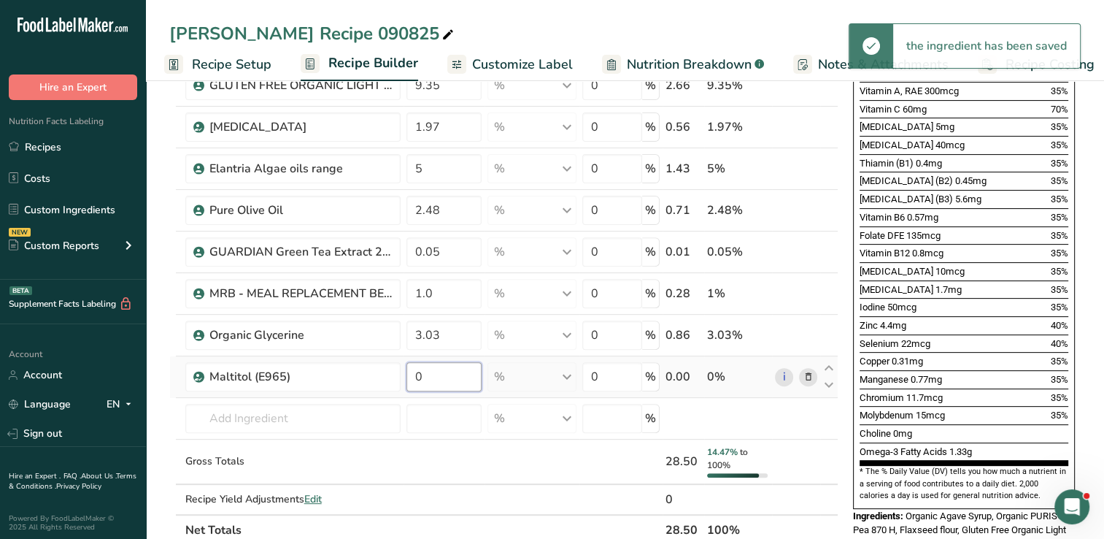
click at [434, 381] on input "0" at bounding box center [444, 376] width 75 height 29
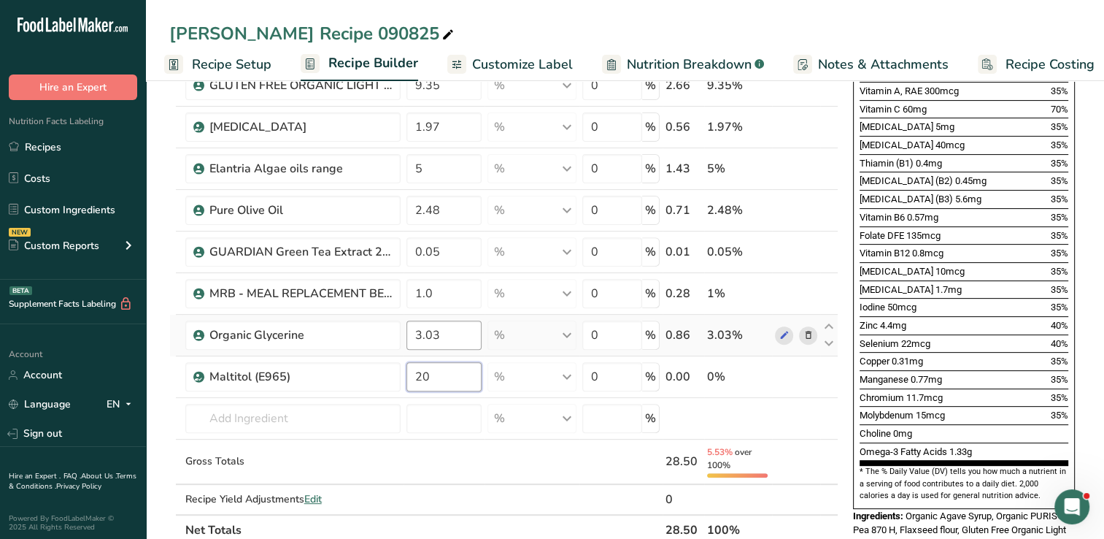
type input "20"
click at [456, 339] on div "Ingredient * Amount * Unit * Waste * .a-a{fill:#347362;}.b-a{fill:#fff;} Grams …" at bounding box center [503, 123] width 669 height 844
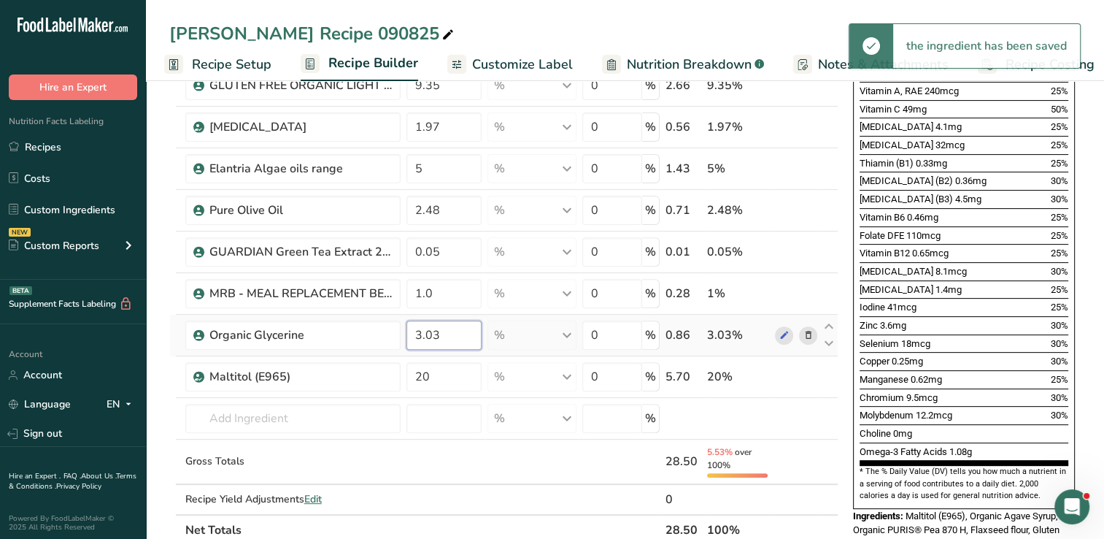
type input "3"
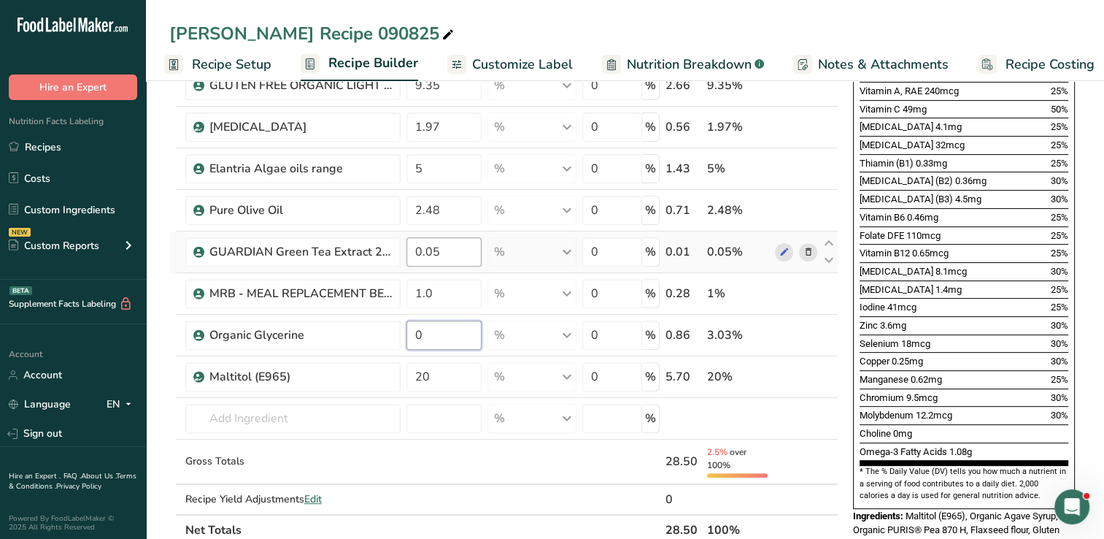
type input "0"
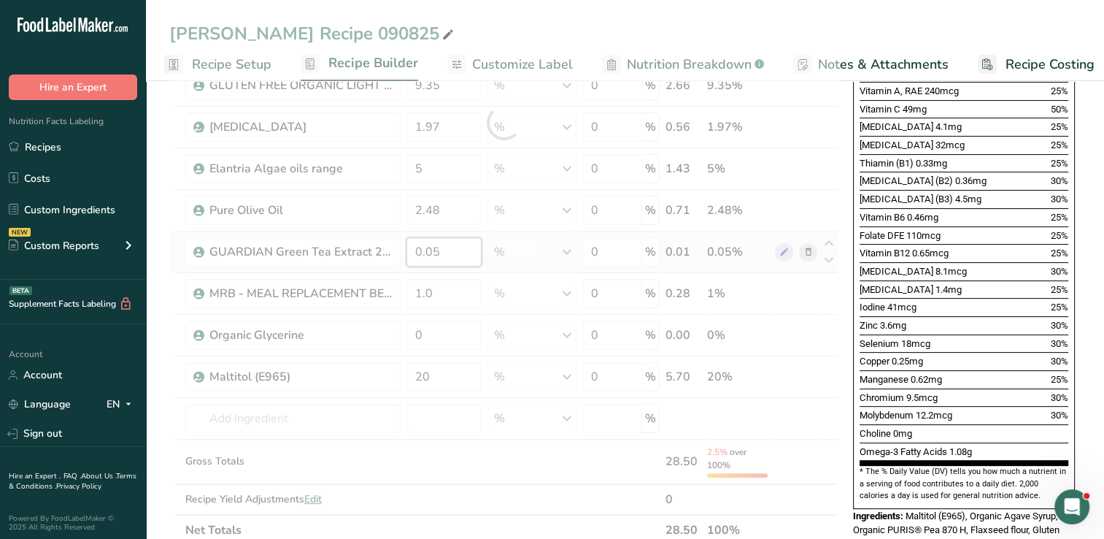
click at [458, 247] on div "Ingredient * Amount * Unit * Waste * .a-a{fill:#347362;}.b-a{fill:#fff;} Grams …" at bounding box center [503, 123] width 669 height 844
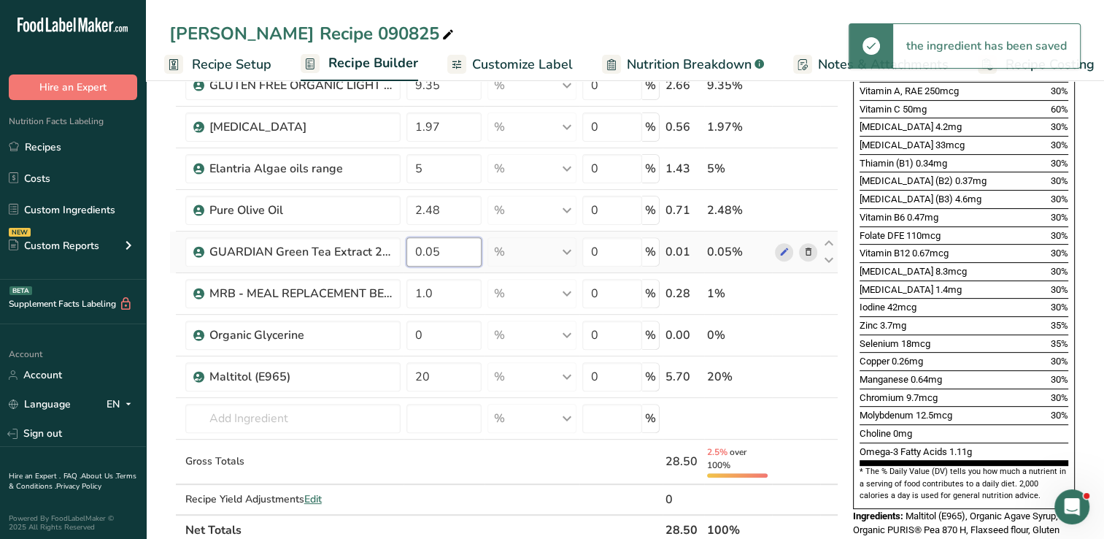
type input "0"
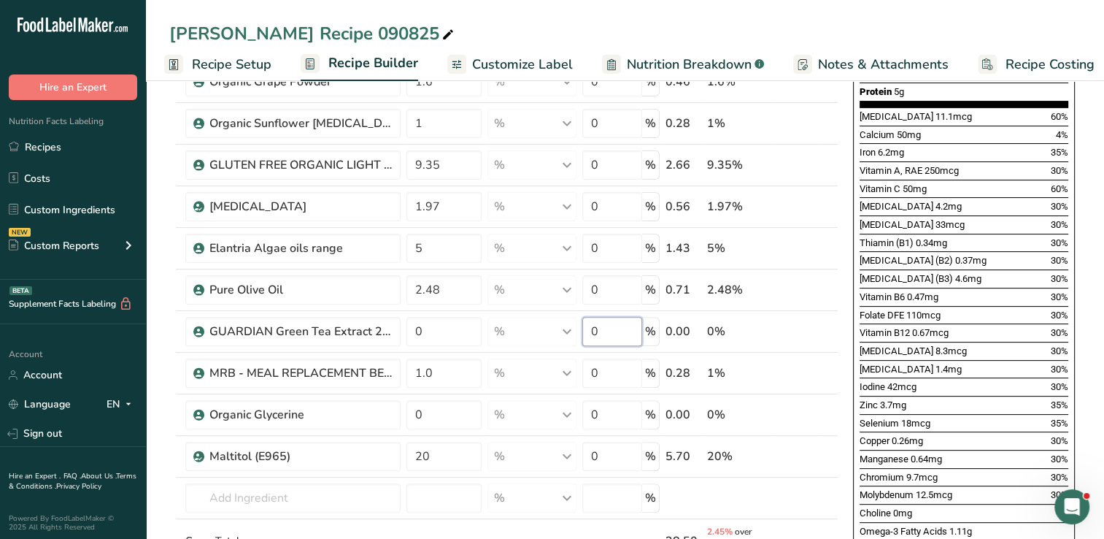
scroll to position [368, 0]
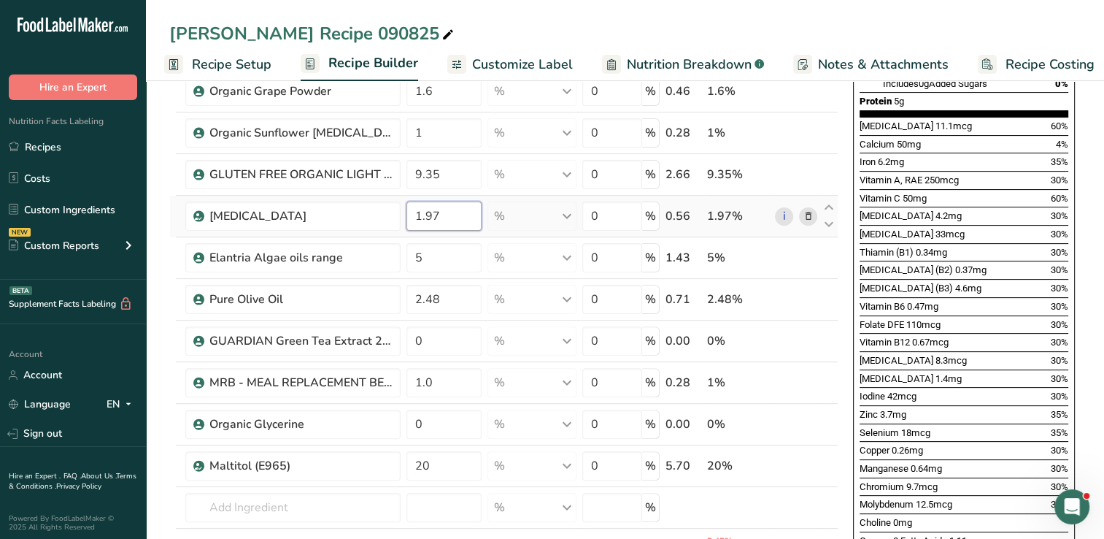
click at [455, 215] on div "Ingredient * Amount * Unit * Waste * .a-a{fill:#347362;}.b-a{fill:#fff;} Grams …" at bounding box center [503, 212] width 669 height 844
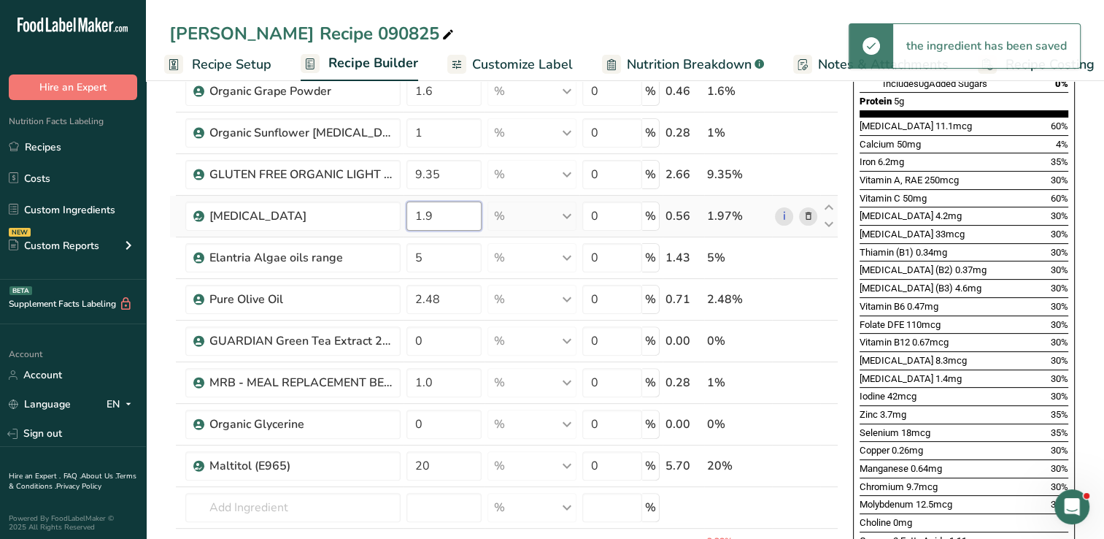
type input "1"
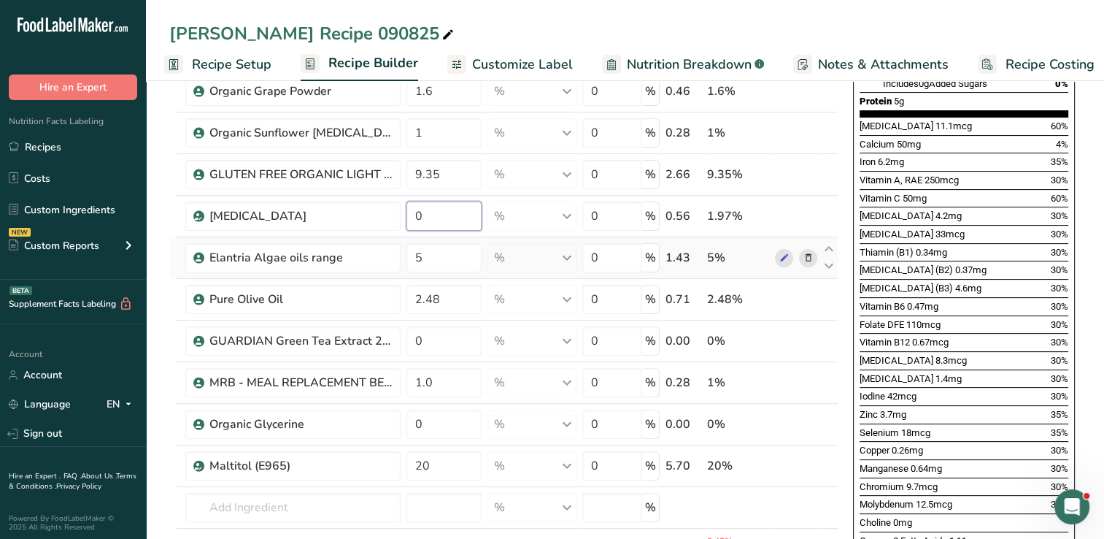
type input "0"
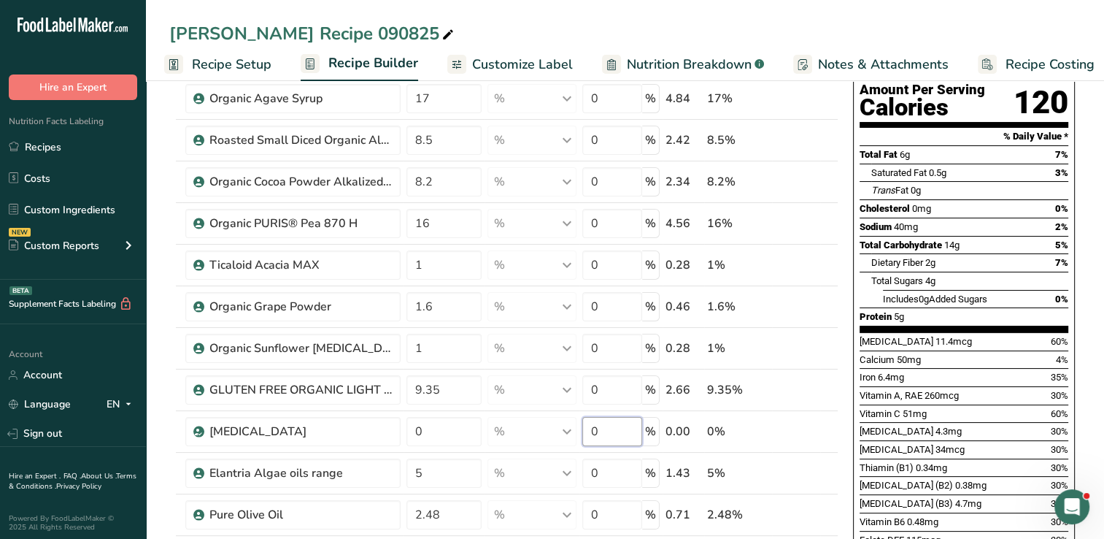
scroll to position [151, 0]
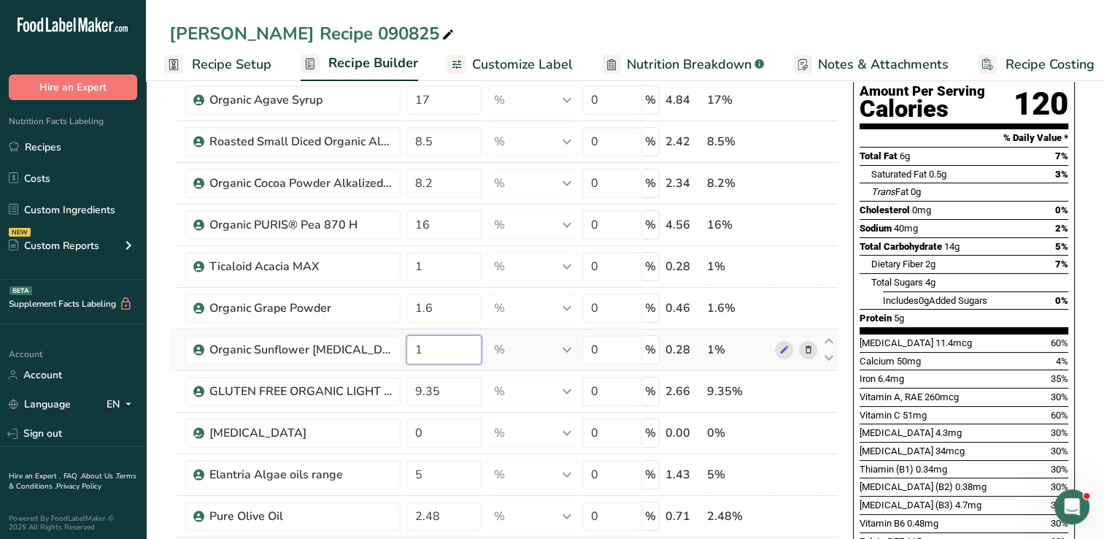
click at [433, 341] on div "Ingredient * Amount * Unit * Waste * .a-a{fill:#347362;}.b-a{fill:#fff;} Grams …" at bounding box center [503, 429] width 669 height 844
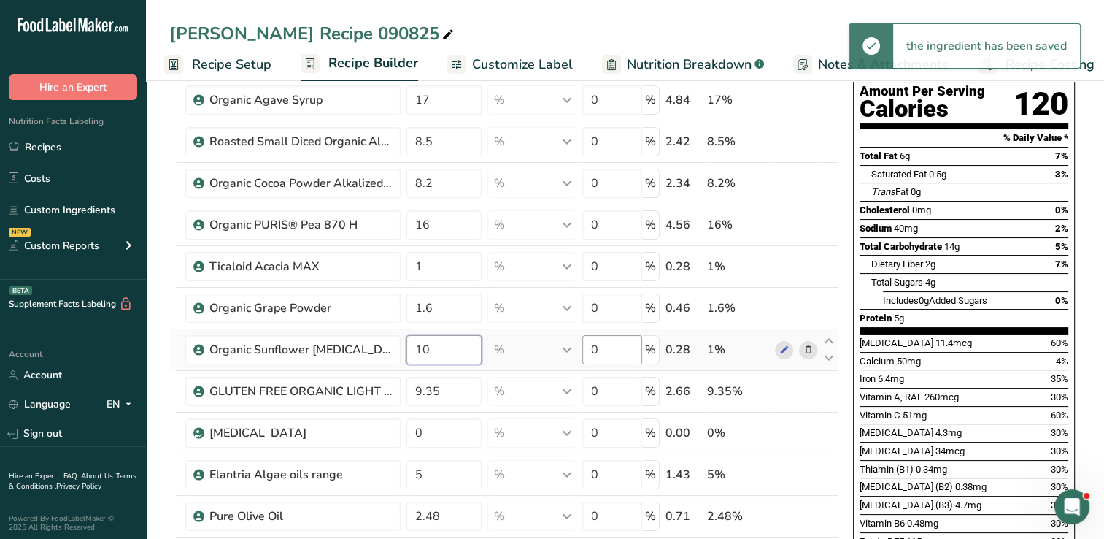
type input "10"
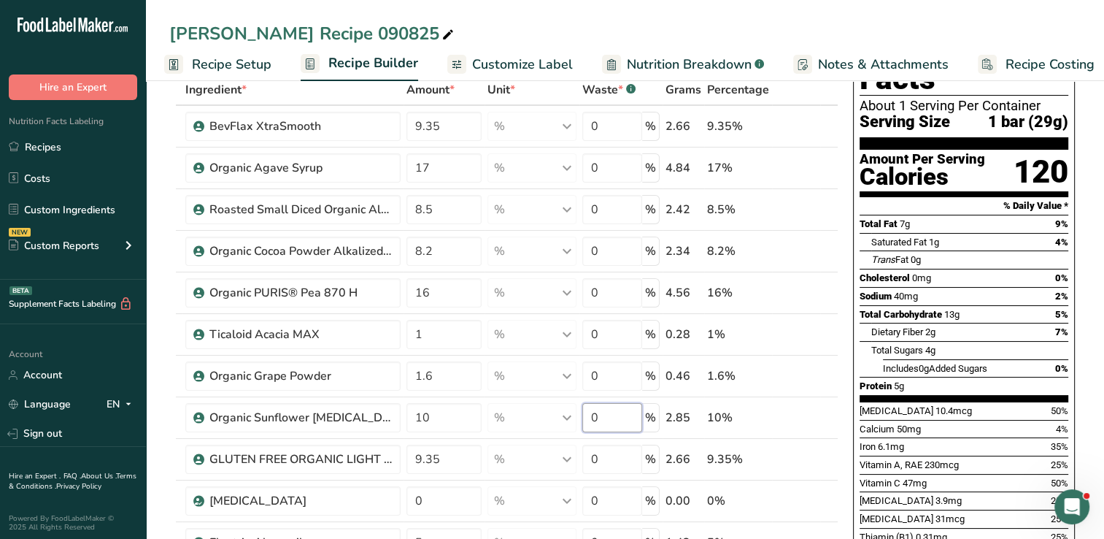
scroll to position [74, 0]
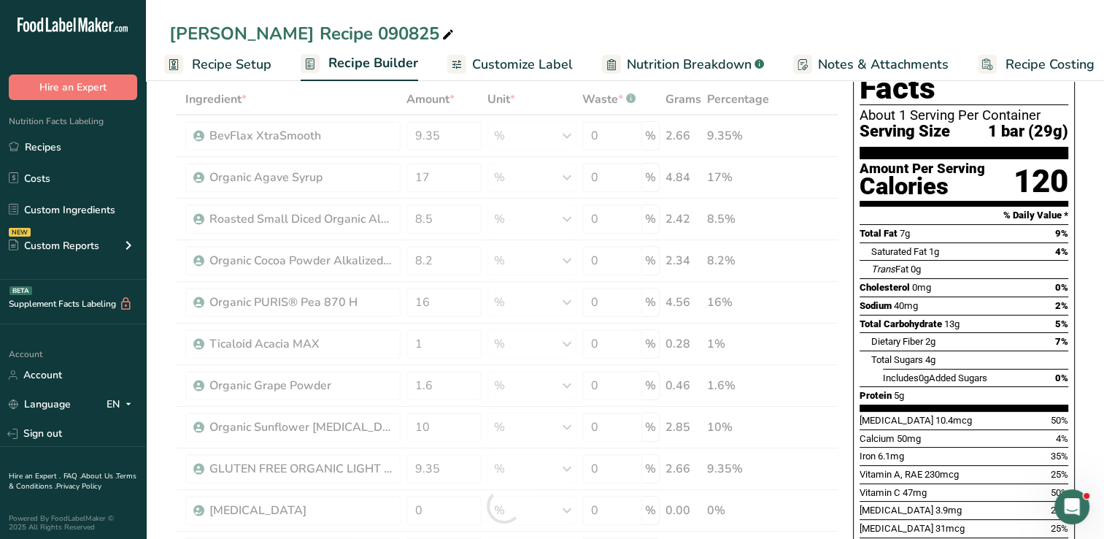
click at [868, 19] on div "Thomas Recipe 090825 Recipe Setup Recipe Builder Customize Label Nutrition Brea…" at bounding box center [625, 40] width 958 height 81
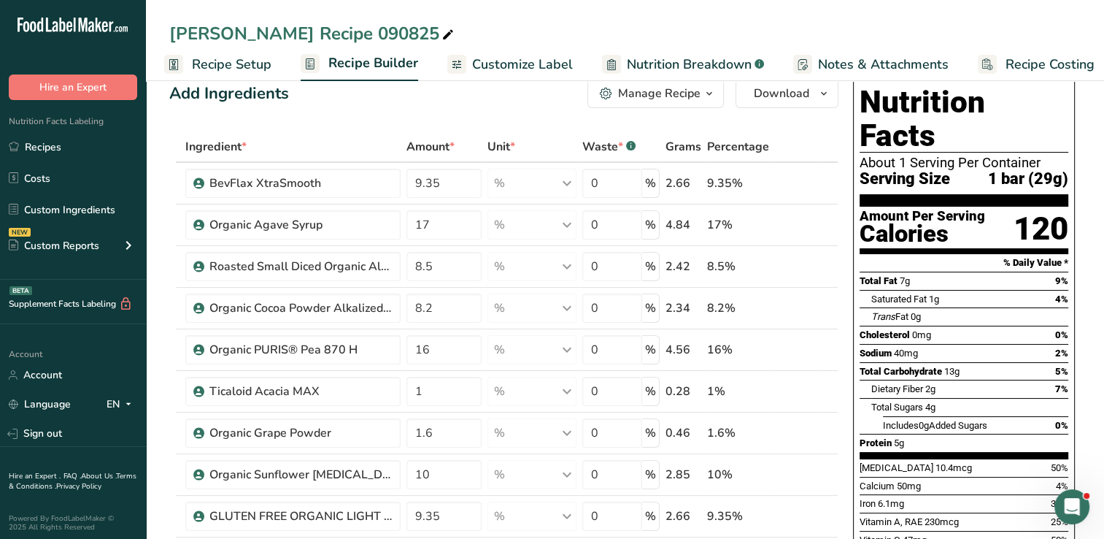
scroll to position [0, 0]
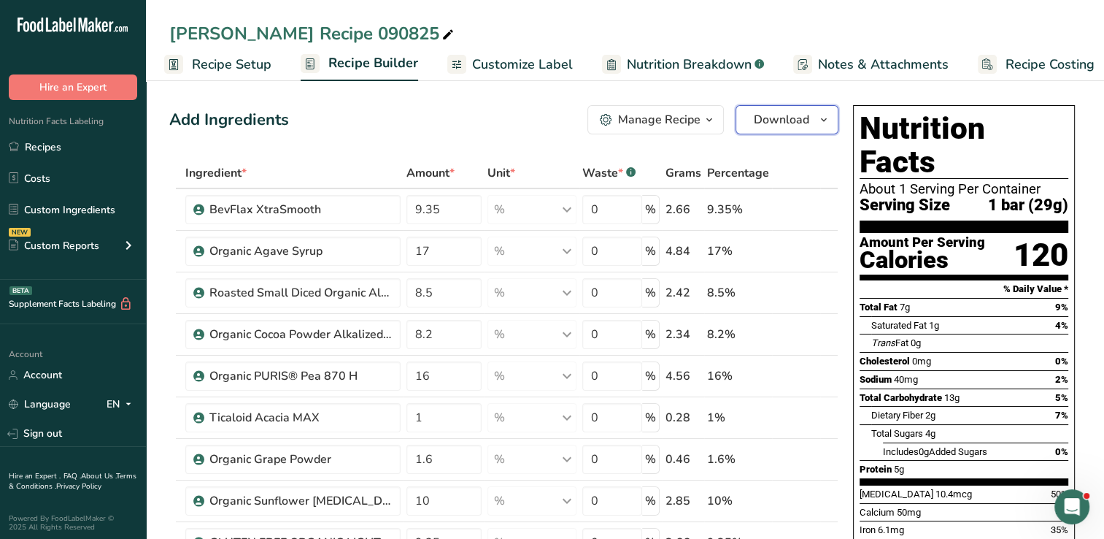
click at [822, 120] on icon "button" at bounding box center [824, 120] width 12 height 18
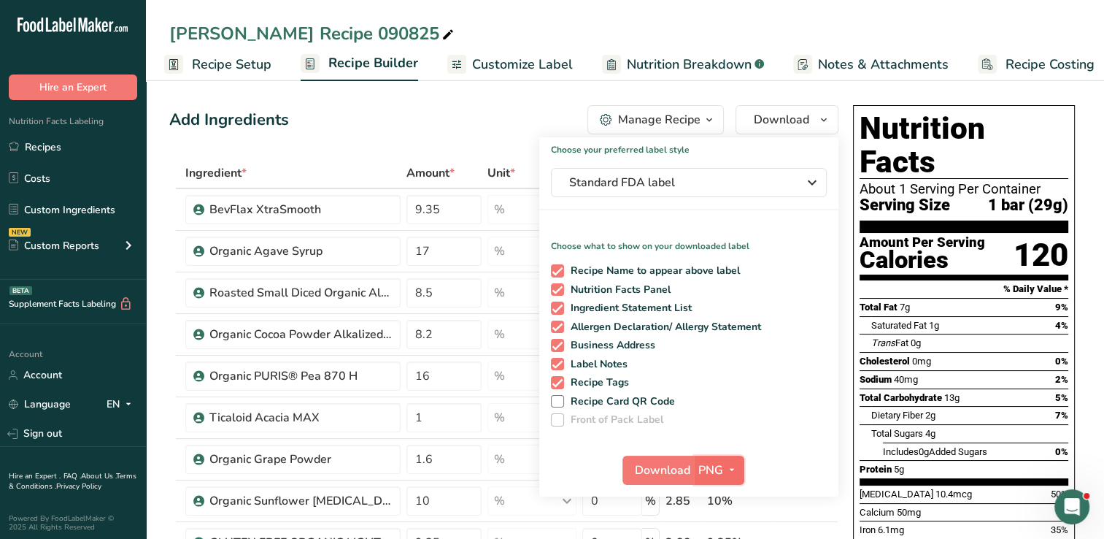
click at [733, 468] on icon "button" at bounding box center [732, 470] width 12 height 18
click at [978, 280] on section "% Daily Value *" at bounding box center [964, 289] width 209 height 18
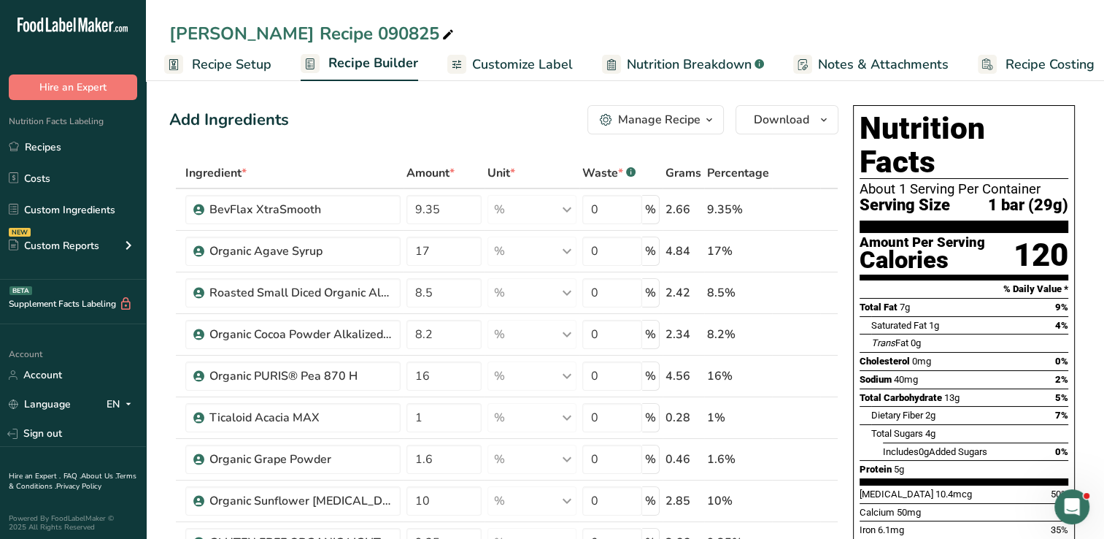
click at [653, 63] on span "Nutrition Breakdown" at bounding box center [689, 65] width 125 height 20
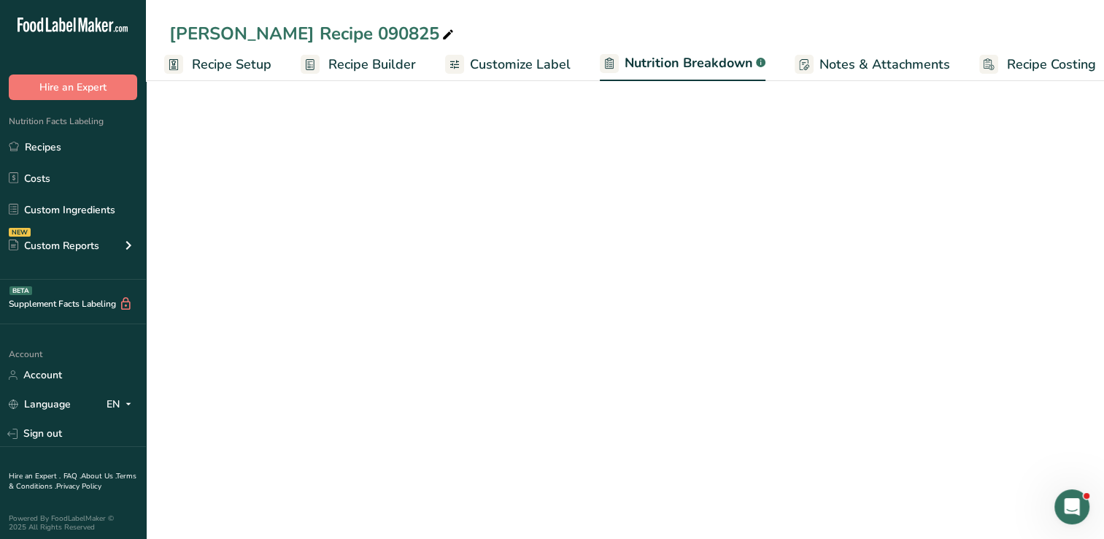
scroll to position [0, 20]
select select "Calories"
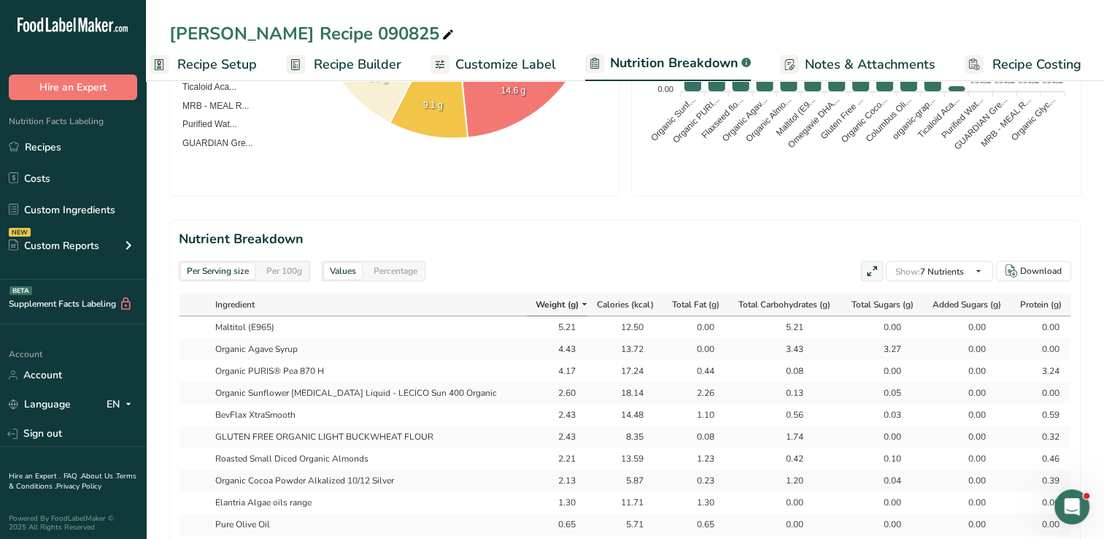
scroll to position [524, 0]
click at [388, 267] on div "Percentage" at bounding box center [395, 272] width 55 height 16
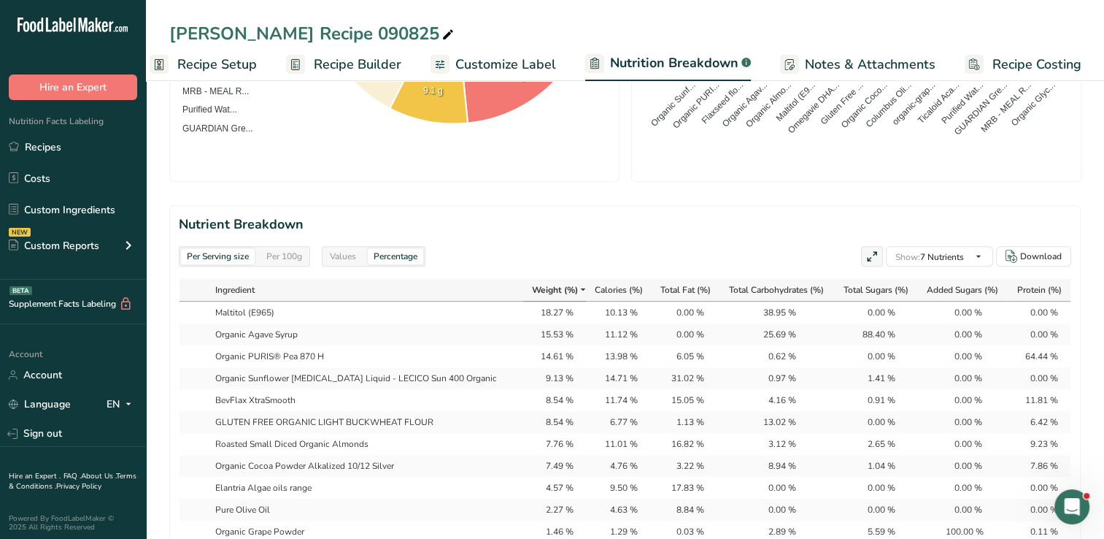
scroll to position [523, 0]
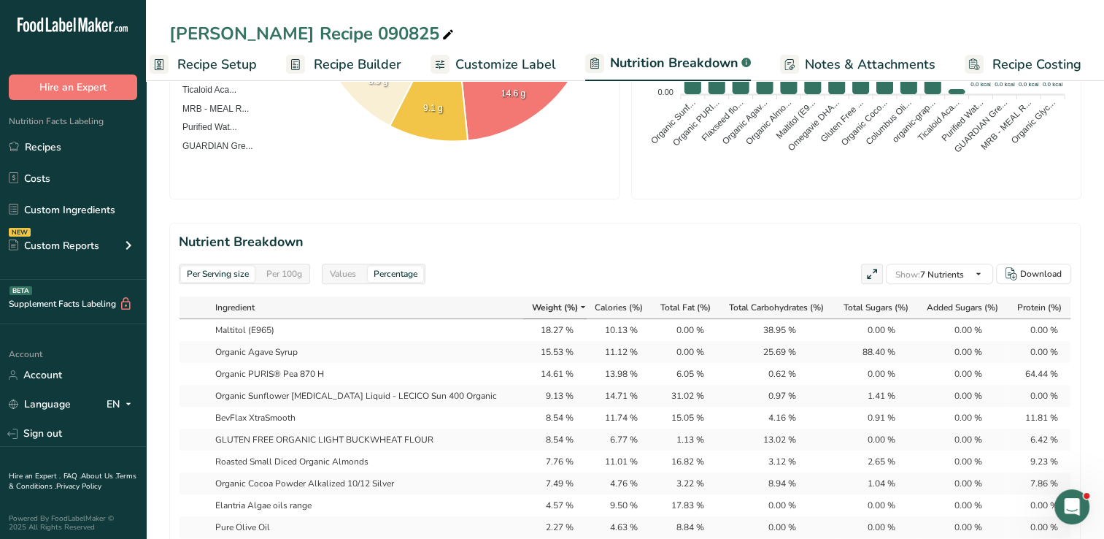
click at [213, 271] on div "Per Serving size" at bounding box center [218, 274] width 74 height 16
click at [340, 273] on div "Values" at bounding box center [343, 274] width 38 height 16
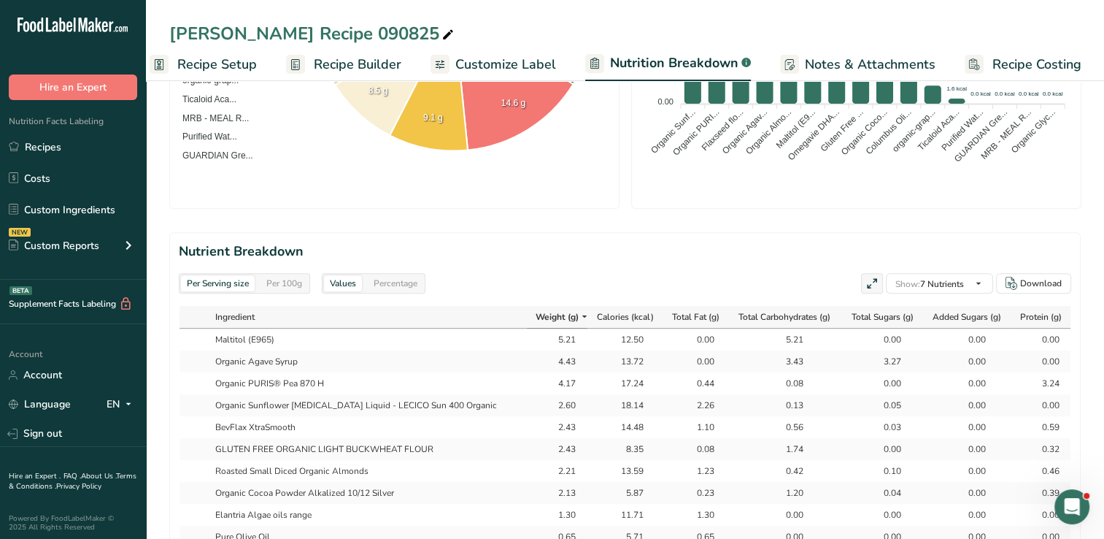
scroll to position [515, 0]
click at [410, 280] on div "Percentage" at bounding box center [395, 282] width 55 height 16
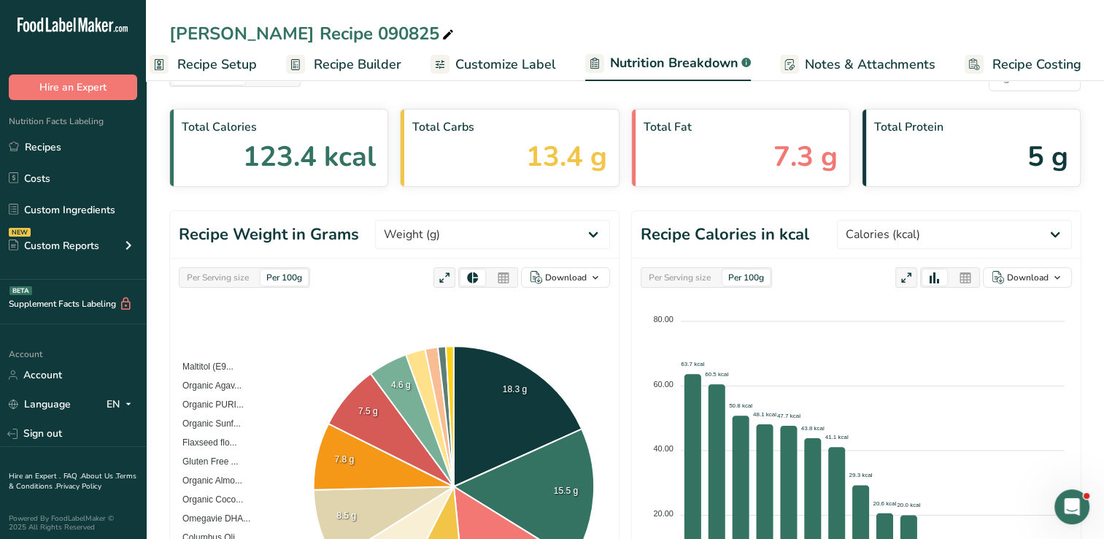
scroll to position [0, 0]
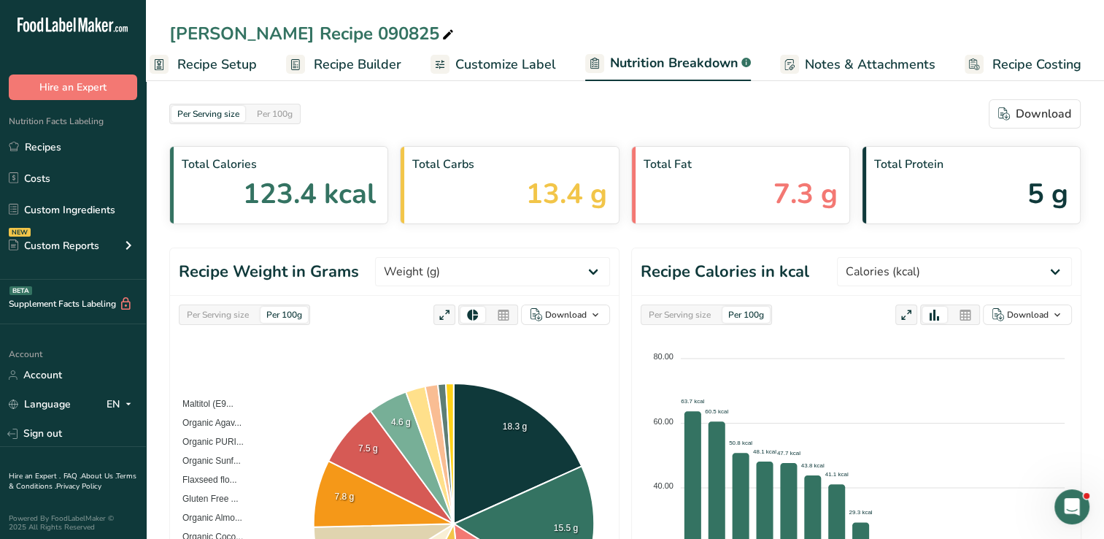
click at [220, 57] on span "Recipe Setup" at bounding box center [217, 65] width 80 height 20
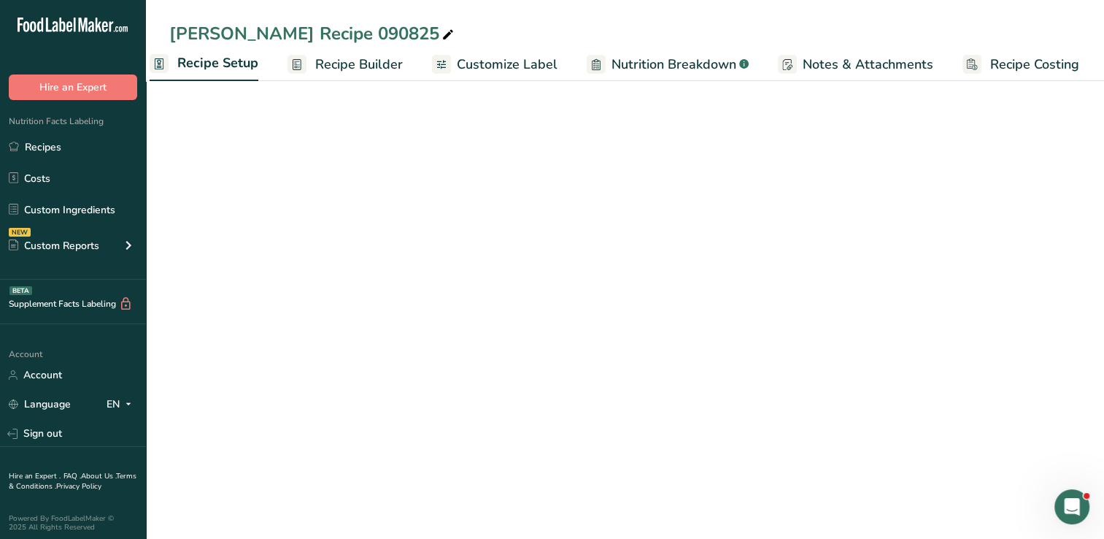
scroll to position [0, 5]
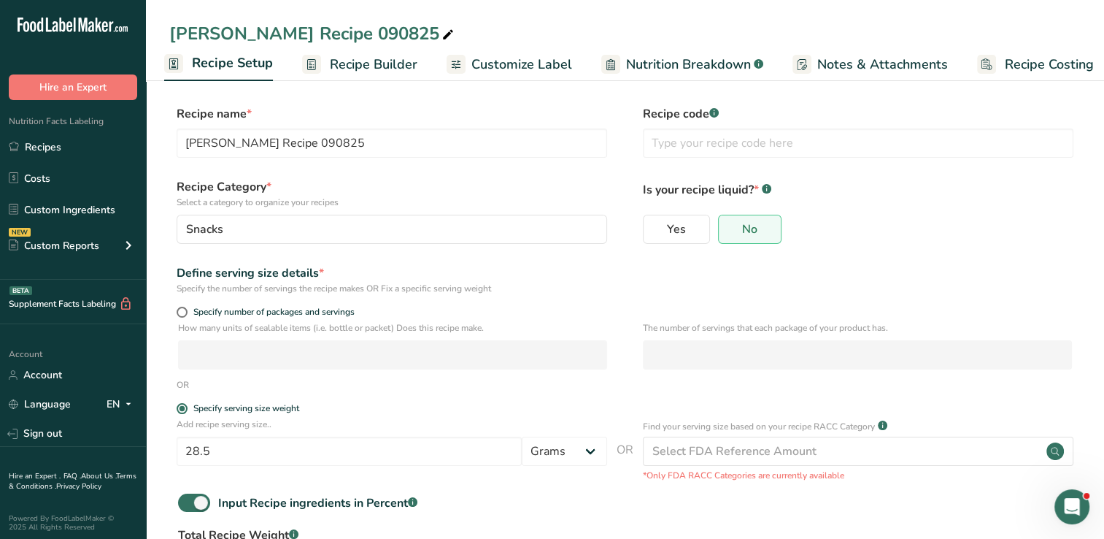
click at [379, 61] on span "Recipe Builder" at bounding box center [374, 65] width 88 height 20
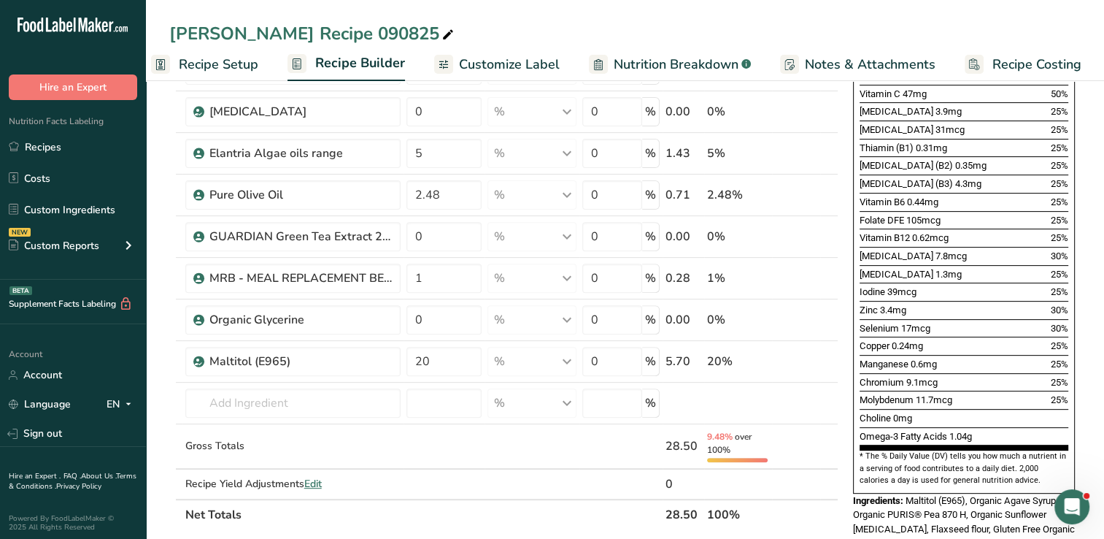
scroll to position [562, 0]
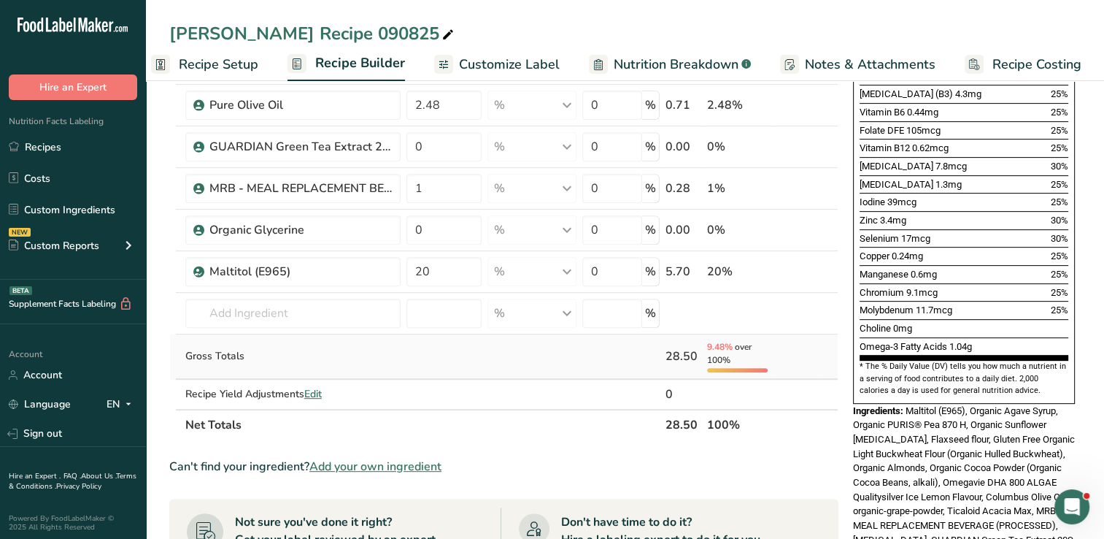
click at [729, 350] on span "over 100%" at bounding box center [729, 353] width 45 height 25
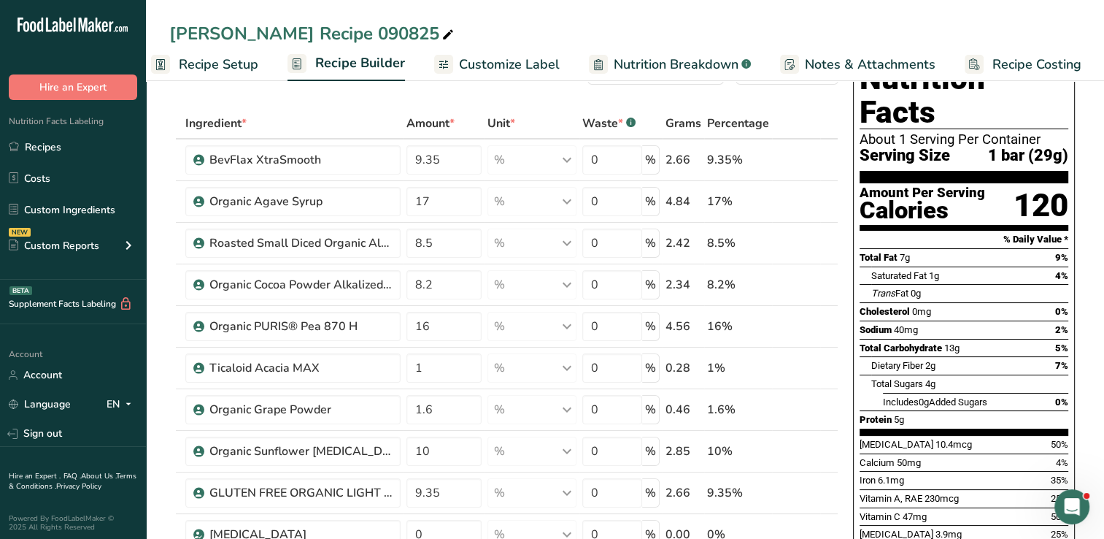
scroll to position [0, 0]
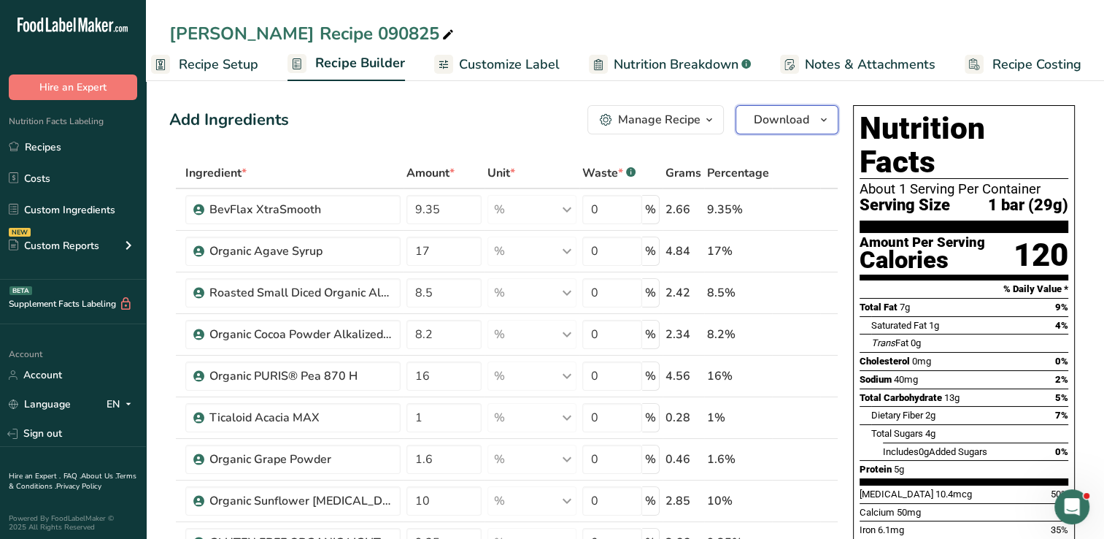
click at [792, 121] on span "Download" at bounding box center [781, 120] width 55 height 18
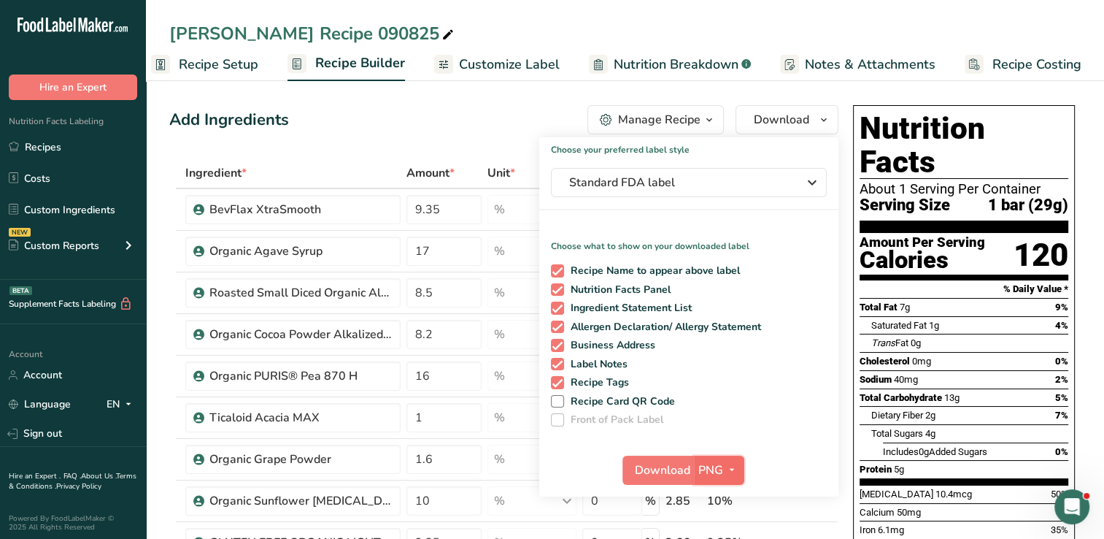
click at [735, 470] on icon "button" at bounding box center [732, 470] width 12 height 18
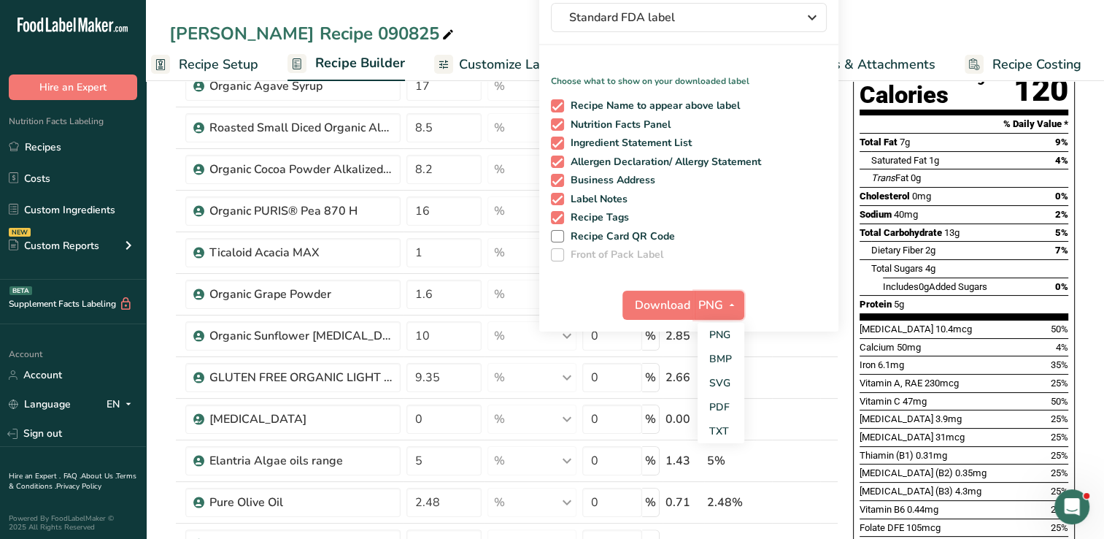
scroll to position [163, 0]
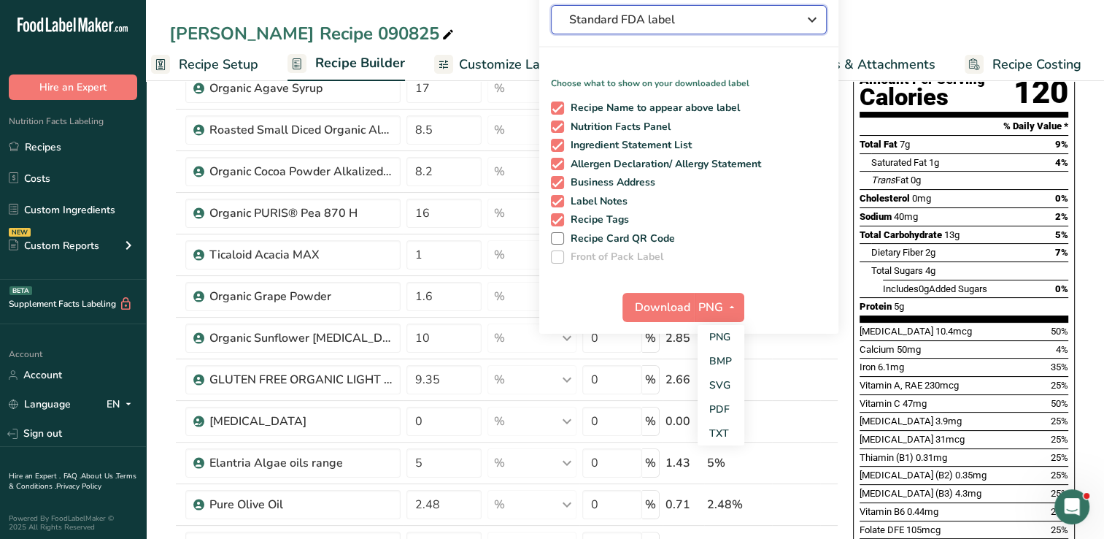
click at [811, 22] on icon "button" at bounding box center [813, 20] width 18 height 26
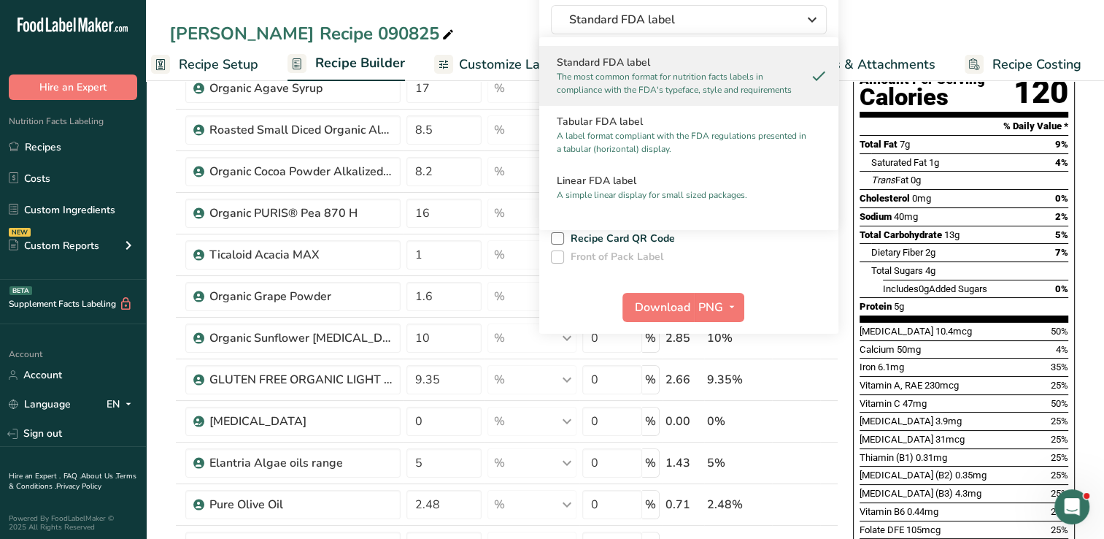
click at [993, 412] on div "Vitamin E 3.9mg 25%" at bounding box center [964, 421] width 209 height 18
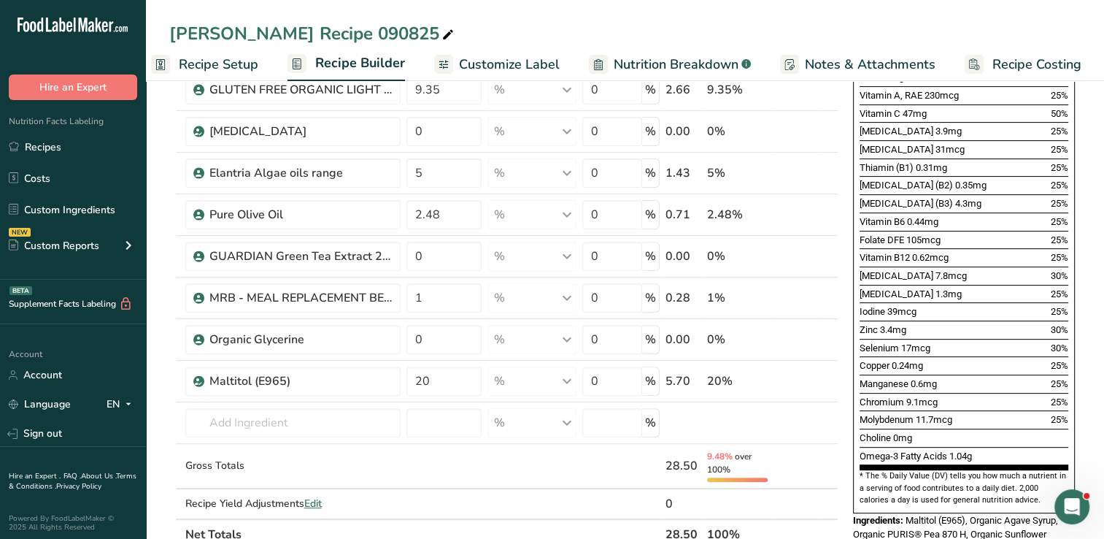
scroll to position [460, 0]
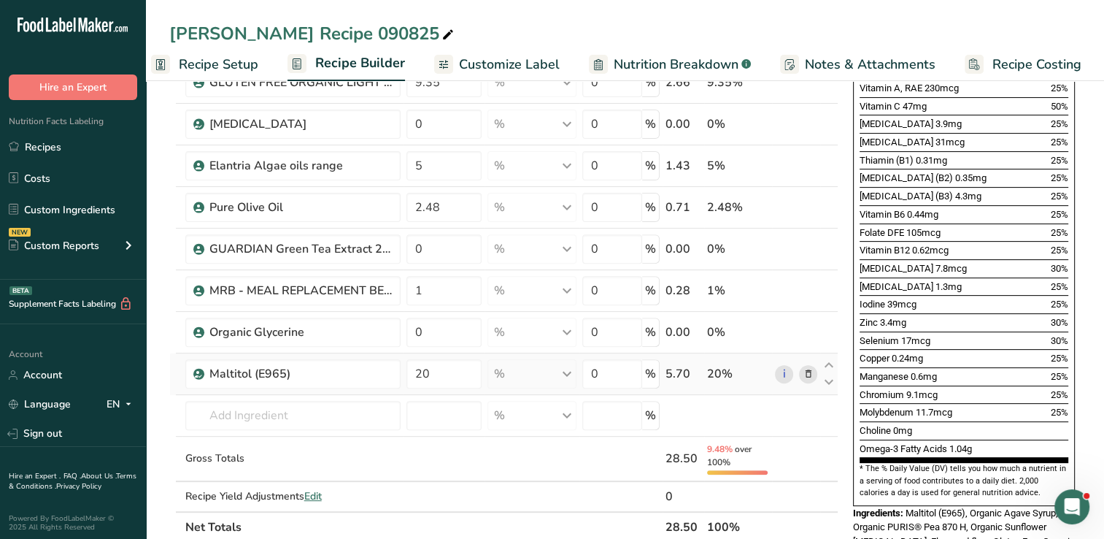
drag, startPoint x: 210, startPoint y: 177, endPoint x: 766, endPoint y: 378, distance: 590.6
click at [766, 378] on tbody "BevFlax XtraSmooth 9.35 % Weight Units g kg mg See more Volume Units l Volume u…" at bounding box center [504, 120] width 668 height 782
copy tbody "BevFlax XtraSmooth % Weight Units g kg mg See more Volume Units l Volume units …"
click at [524, 475] on td at bounding box center [533, 458] width 96 height 45
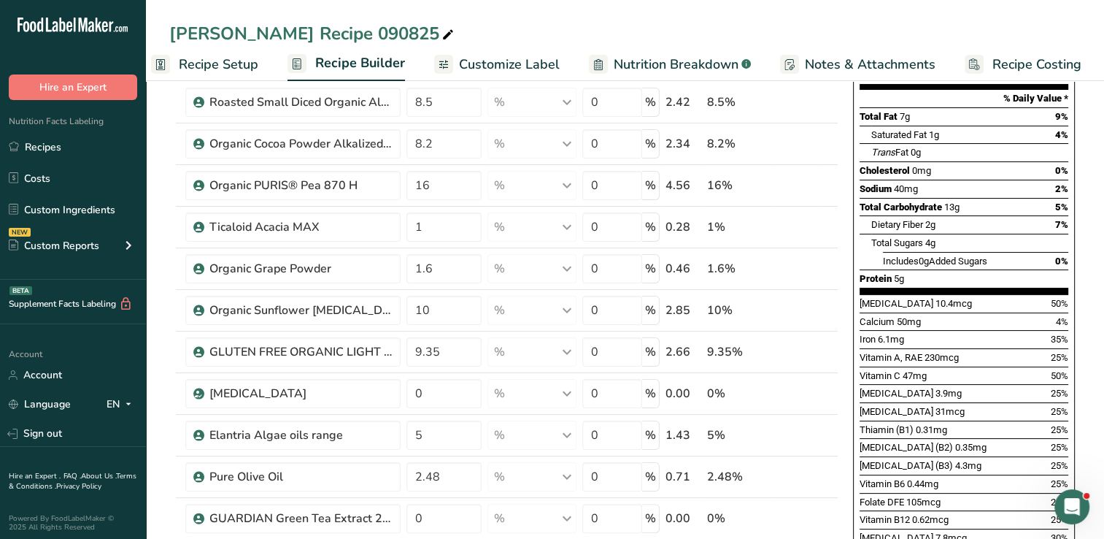
scroll to position [193, 0]
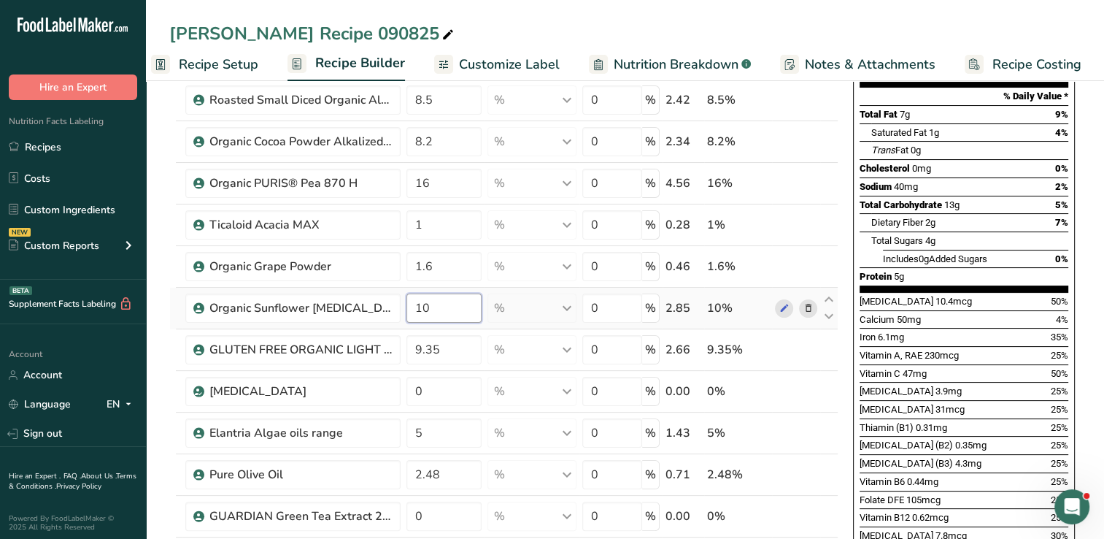
click at [450, 303] on input "10" at bounding box center [444, 307] width 75 height 29
type input "1"
type input "0"
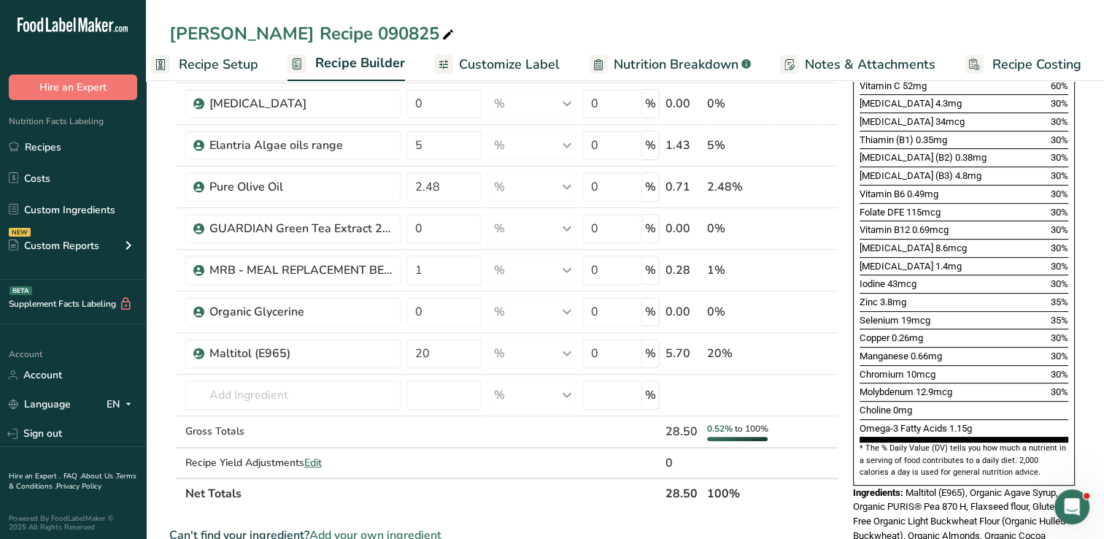
scroll to position [0, 0]
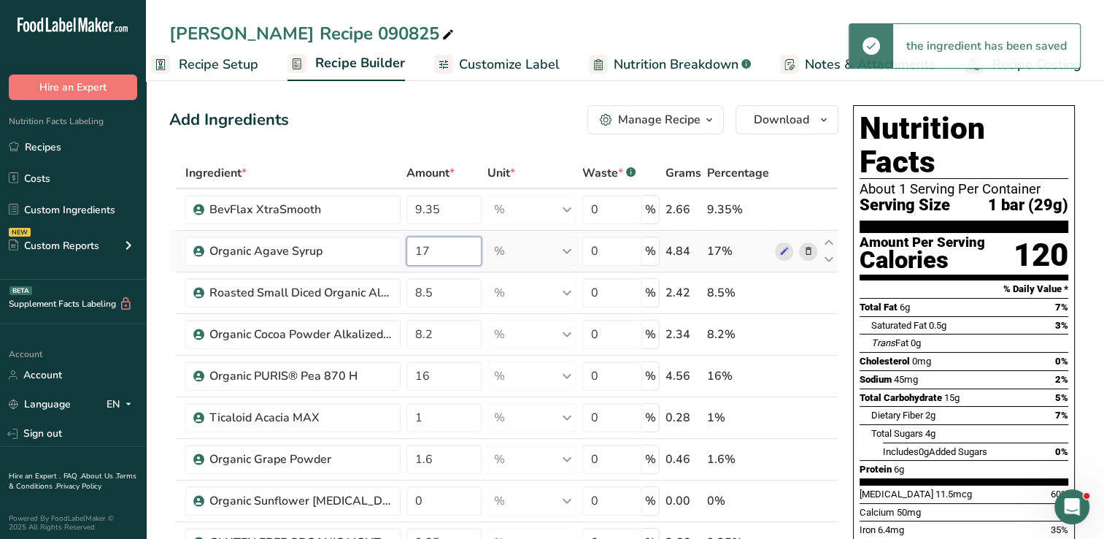
click at [443, 249] on input "17" at bounding box center [444, 250] width 75 height 29
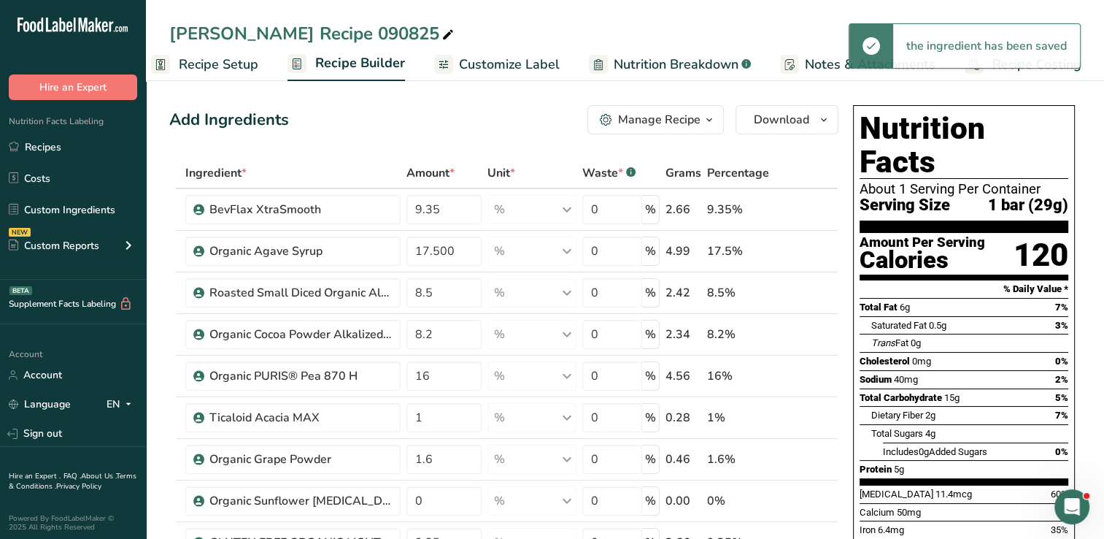
click at [961, 280] on section "% Daily Value *" at bounding box center [964, 289] width 209 height 18
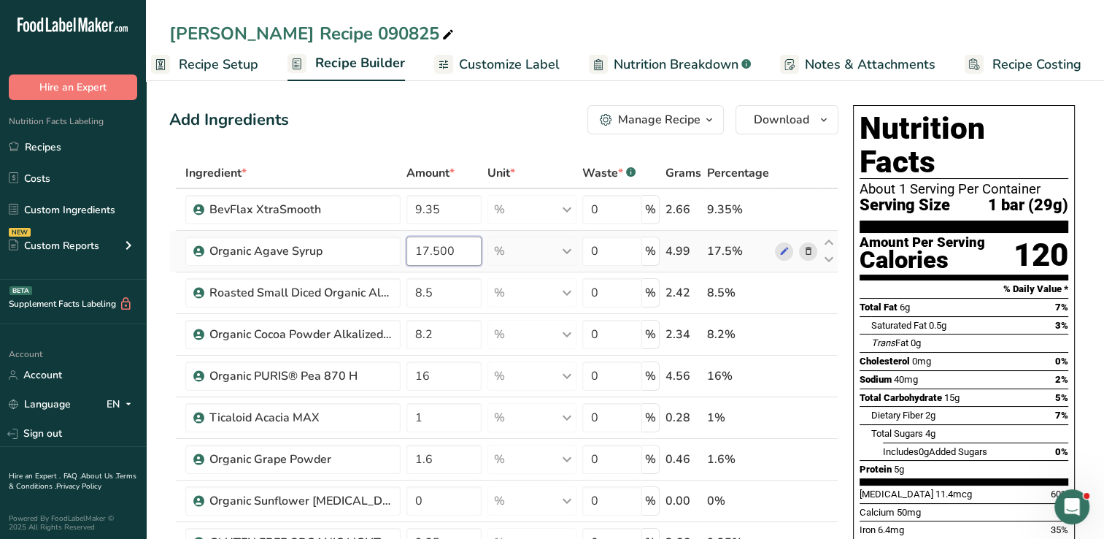
click at [461, 250] on input "17.500" at bounding box center [444, 250] width 75 height 29
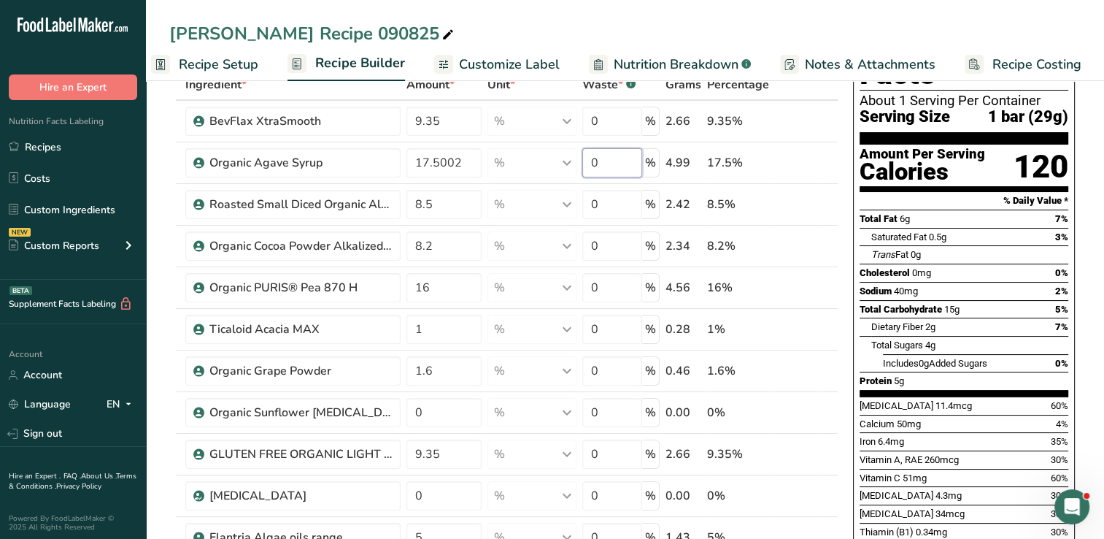
scroll to position [85, 0]
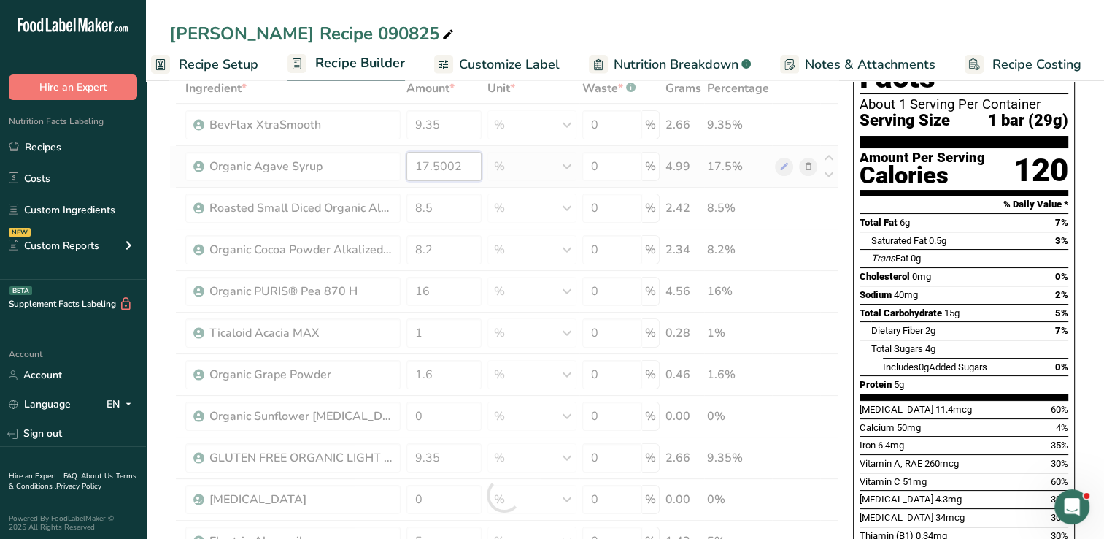
click at [467, 166] on div "Ingredient * Amount * Unit * Waste * .a-a{fill:#347362;}.b-a{fill:#fff;} Grams …" at bounding box center [503, 495] width 669 height 844
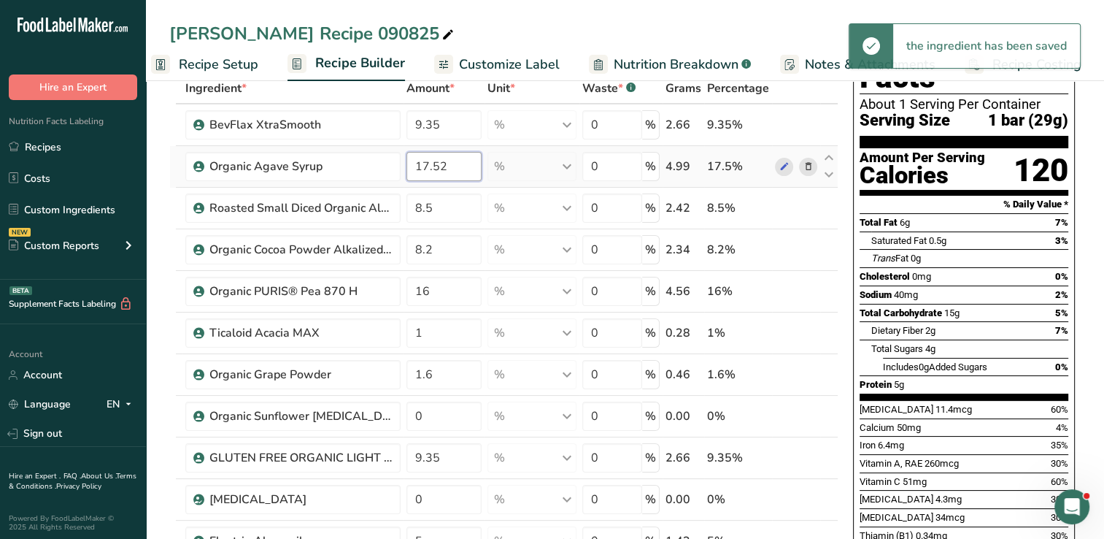
type input "17.52"
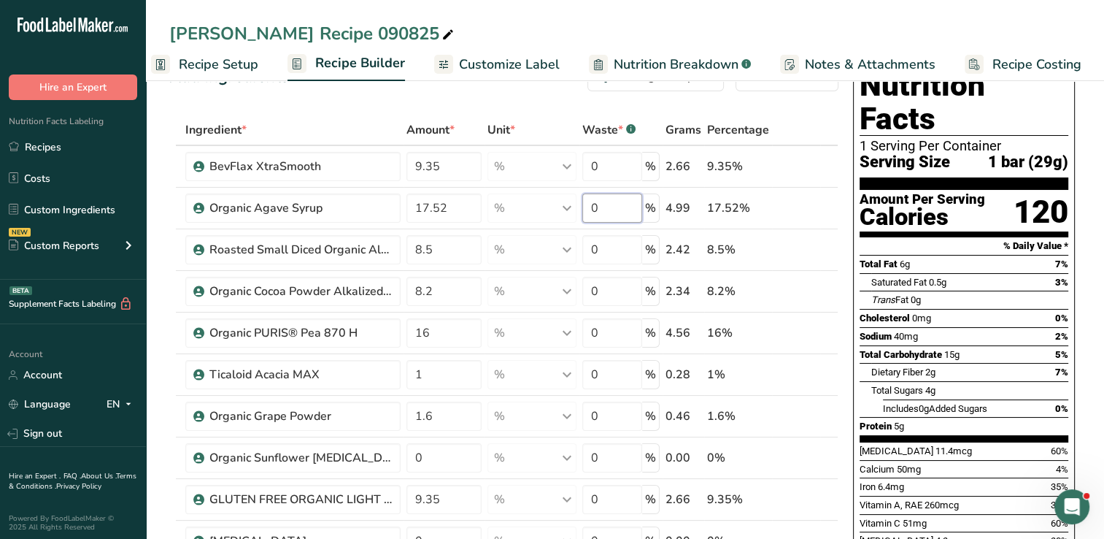
scroll to position [38, 0]
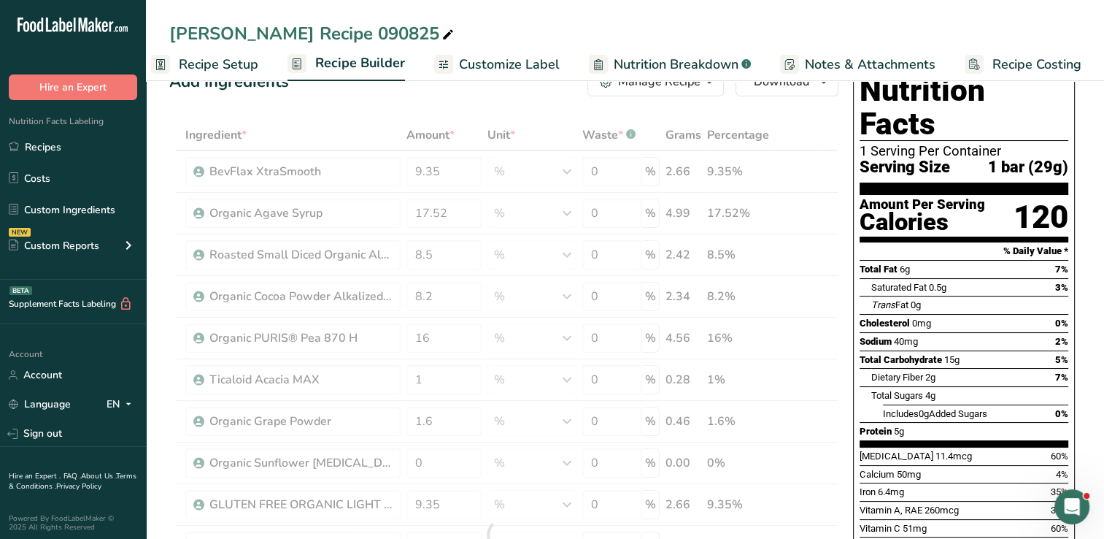
click at [607, 63] on link "Nutrition Breakdown .a-a{fill:#347362;}.b-a{fill:#fff;}" at bounding box center [670, 64] width 162 height 33
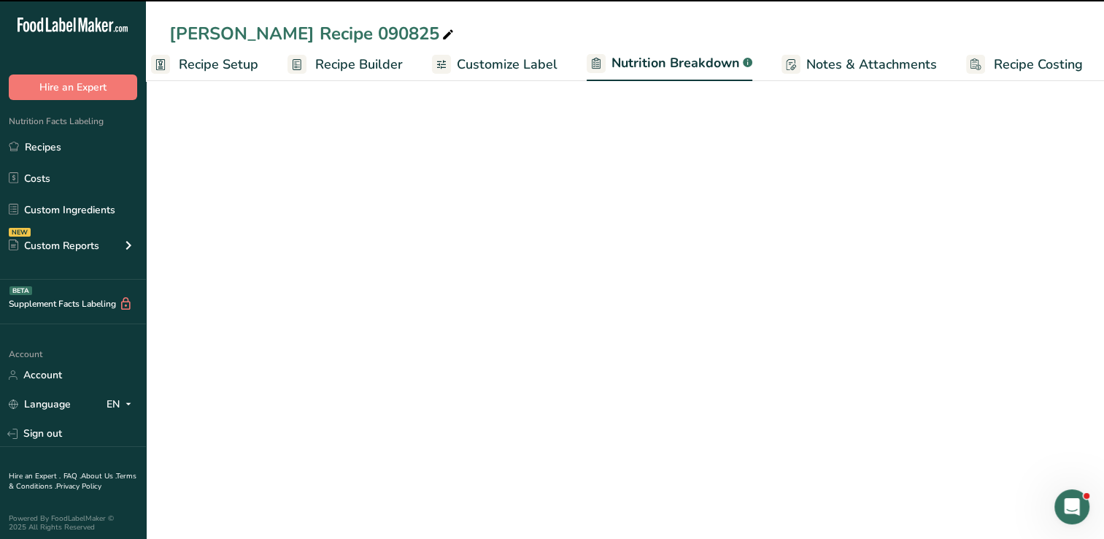
scroll to position [0, 20]
select select "Calories"
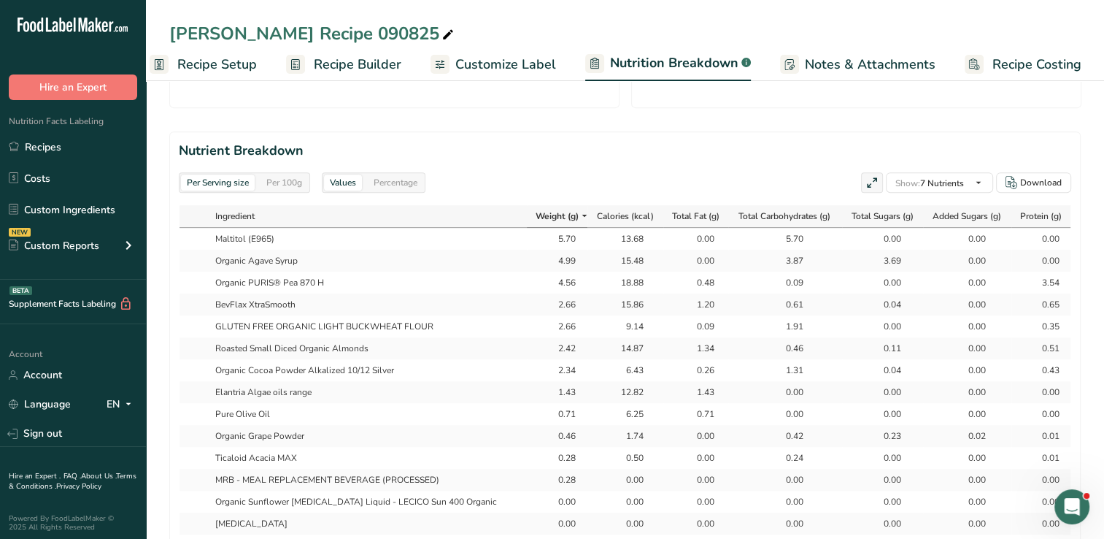
scroll to position [612, 0]
click at [415, 180] on div "Percentage" at bounding box center [395, 184] width 55 height 16
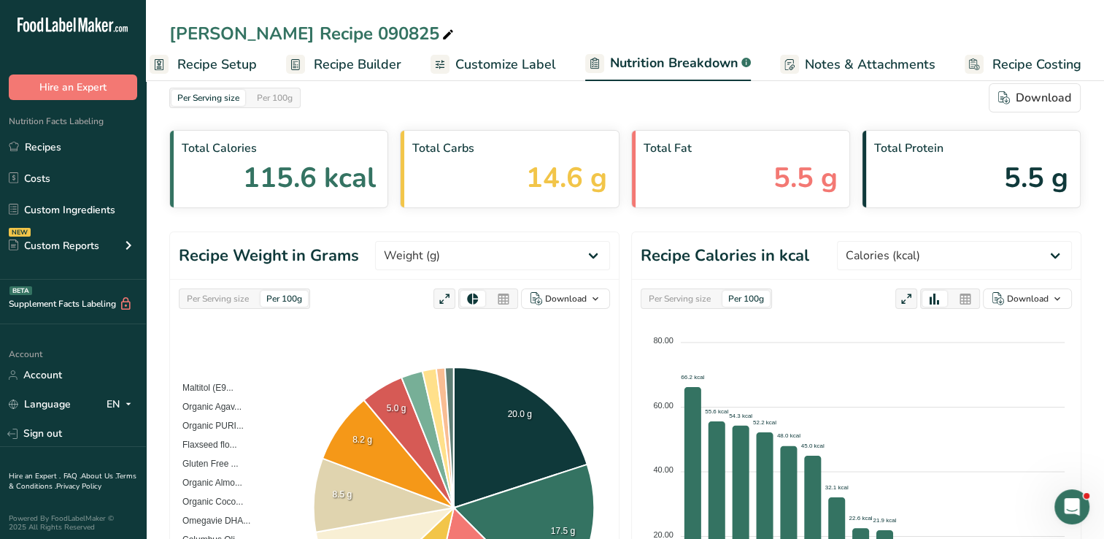
scroll to position [0, 0]
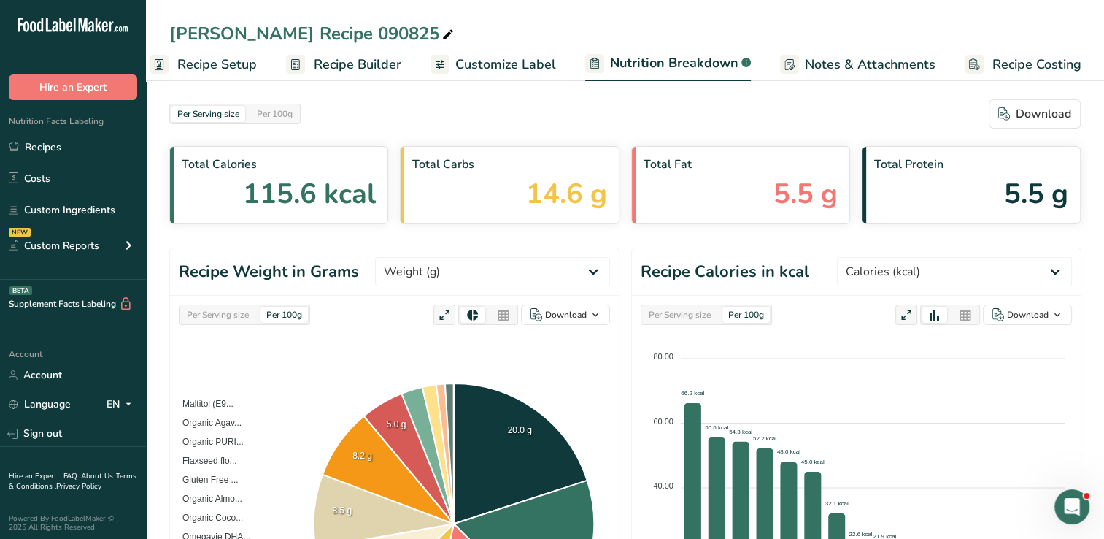
click at [228, 66] on span "Recipe Setup" at bounding box center [217, 65] width 80 height 20
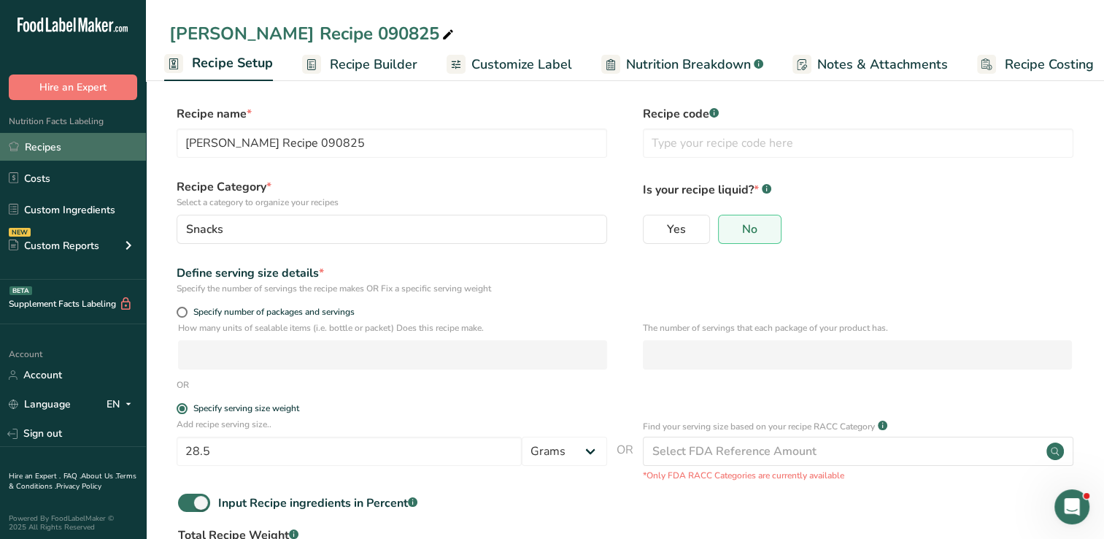
click at [49, 155] on link "Recipes" at bounding box center [73, 147] width 146 height 28
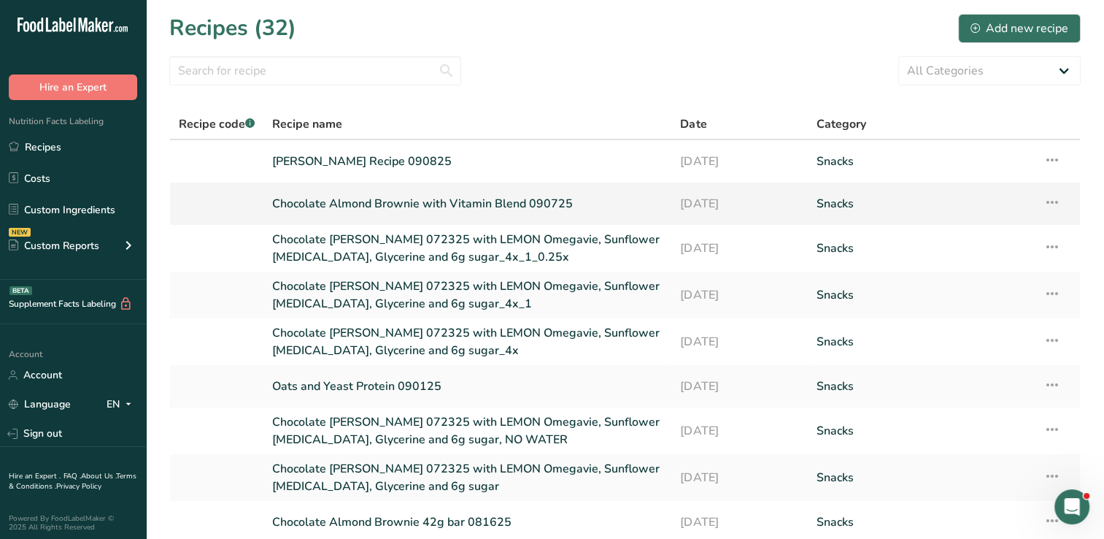
click at [398, 205] on link "Chocolate Almond Brownie with Vitamin Blend 090725" at bounding box center [467, 203] width 390 height 31
